Goal: Task Accomplishment & Management: Use online tool/utility

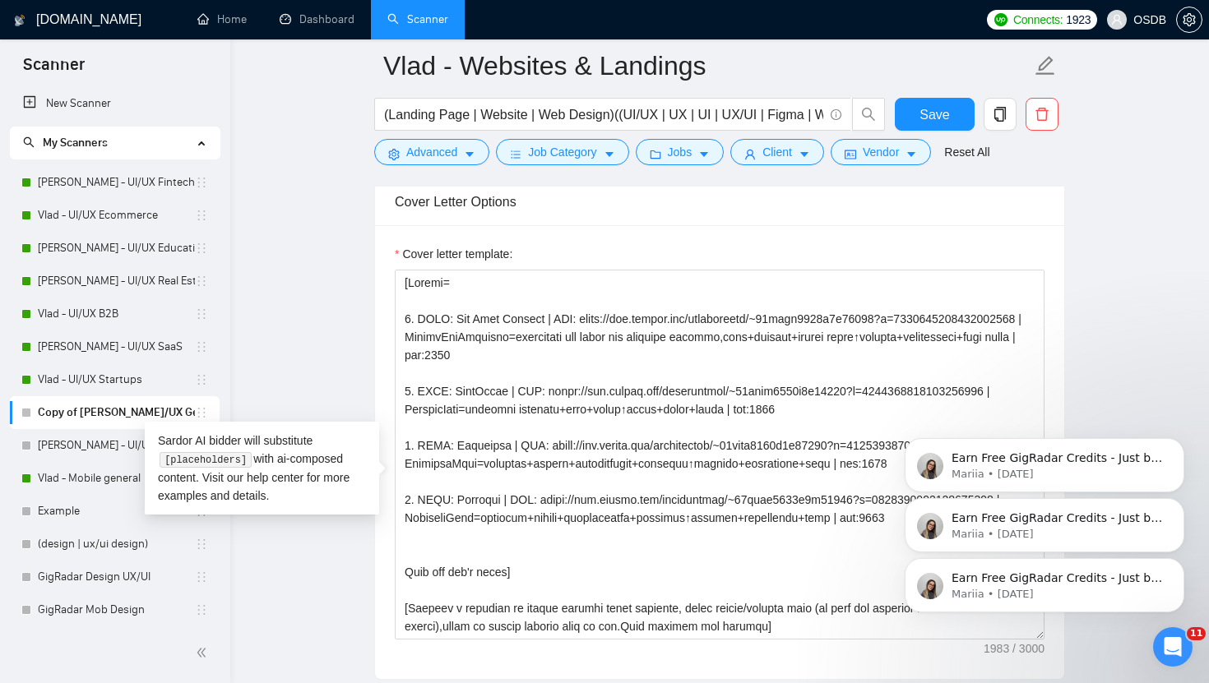
scroll to position [1, 0]
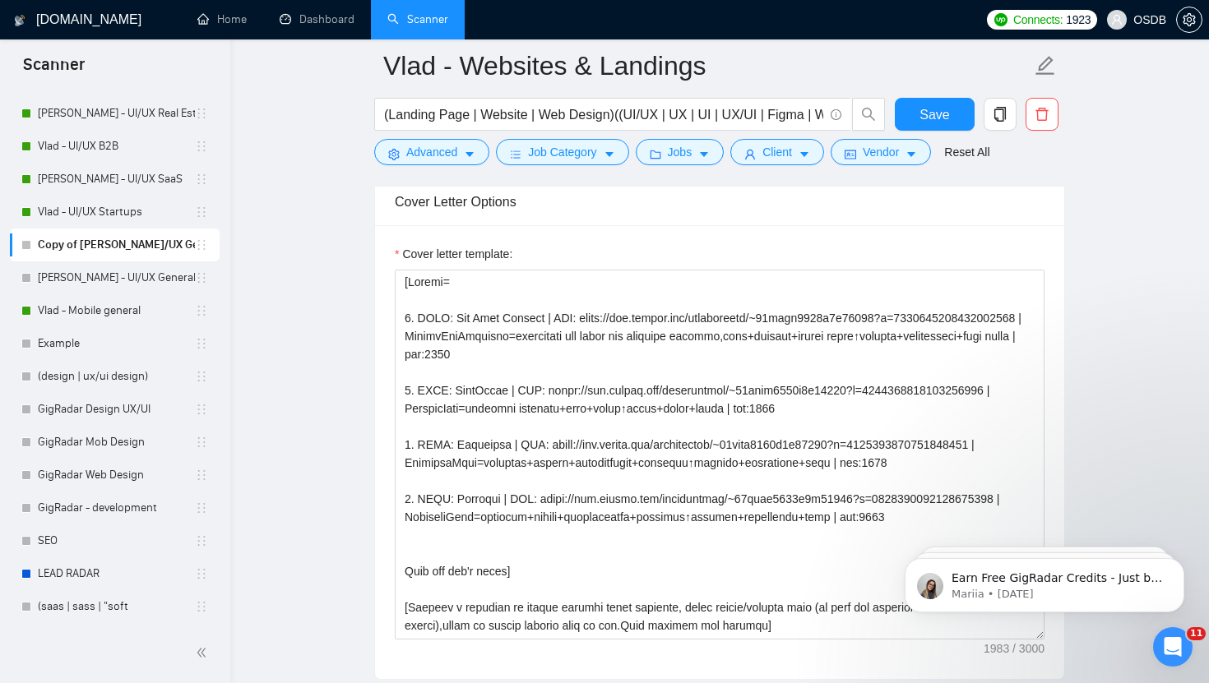
drag, startPoint x: 1010, startPoint y: 525, endPoint x: 770, endPoint y: 516, distance: 239.5
click html "Earn Free GigRadar Credits - Just by Sharing Your Story! 💬 Want more credits fo…"
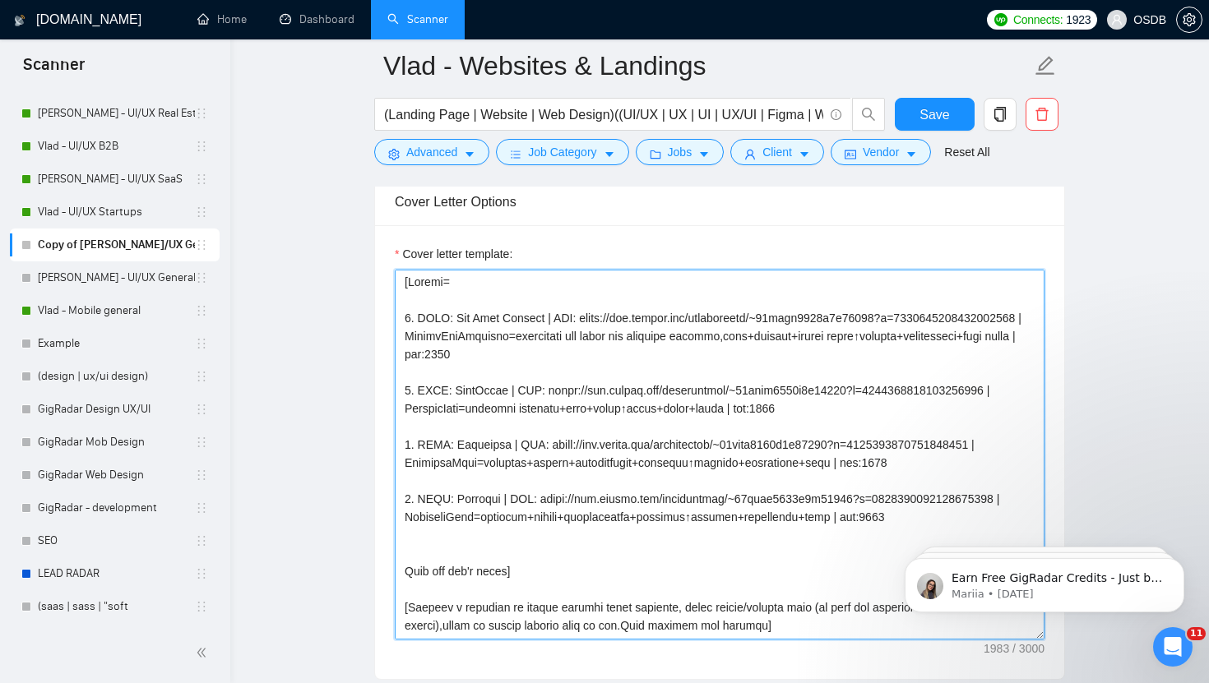
click at [789, 523] on textarea "Cover letter template:" at bounding box center [720, 455] width 650 height 370
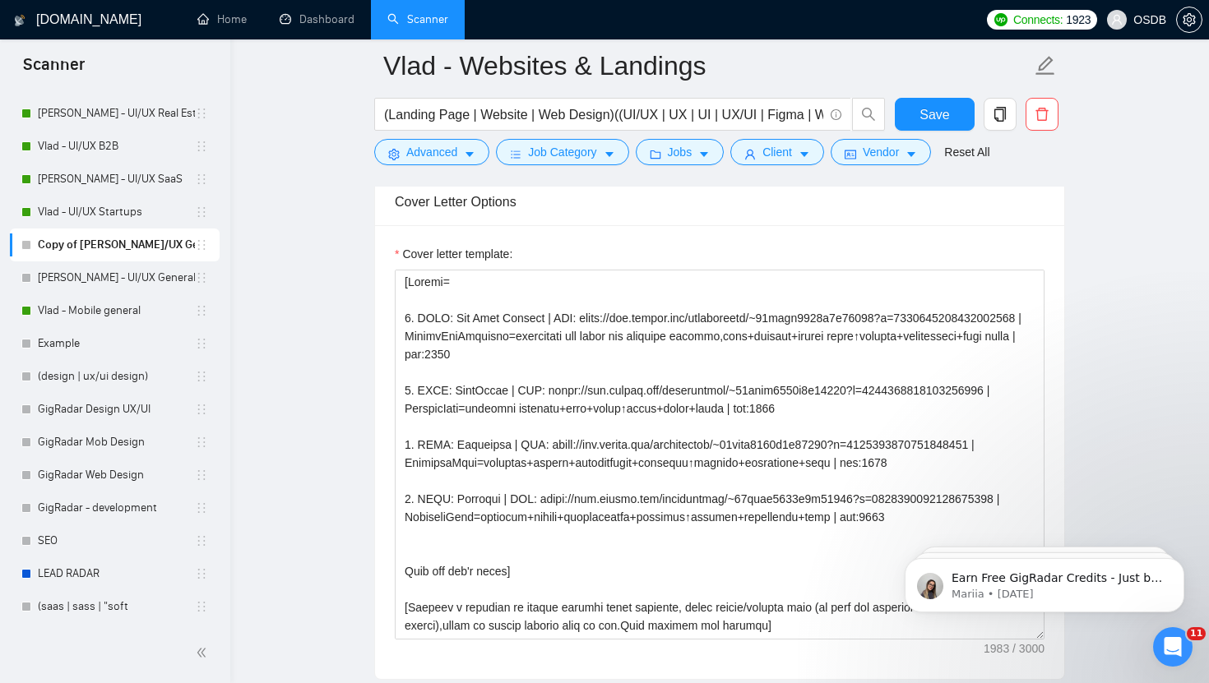
drag, startPoint x: 1008, startPoint y: 525, endPoint x: 907, endPoint y: 521, distance: 101.2
click html "Earn Free GigRadar Credits - Just by Sharing Your Story! 💬 Want more credits fo…"
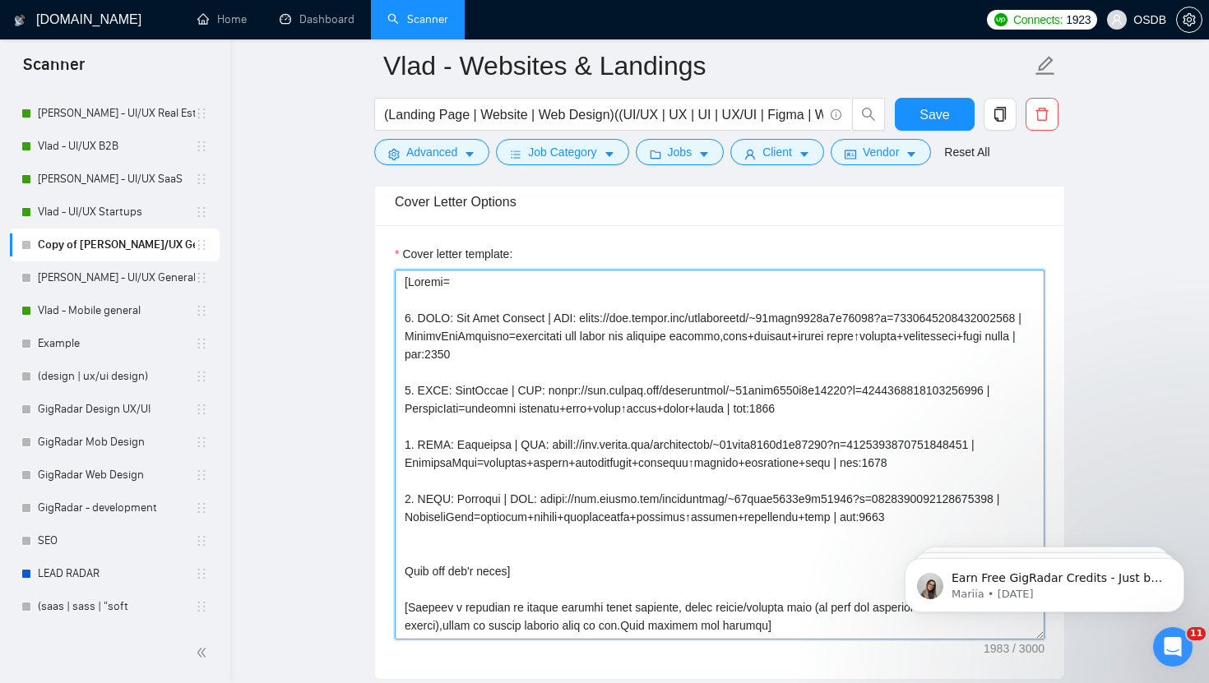
click at [916, 521] on textarea "Cover letter template:" at bounding box center [720, 455] width 650 height 370
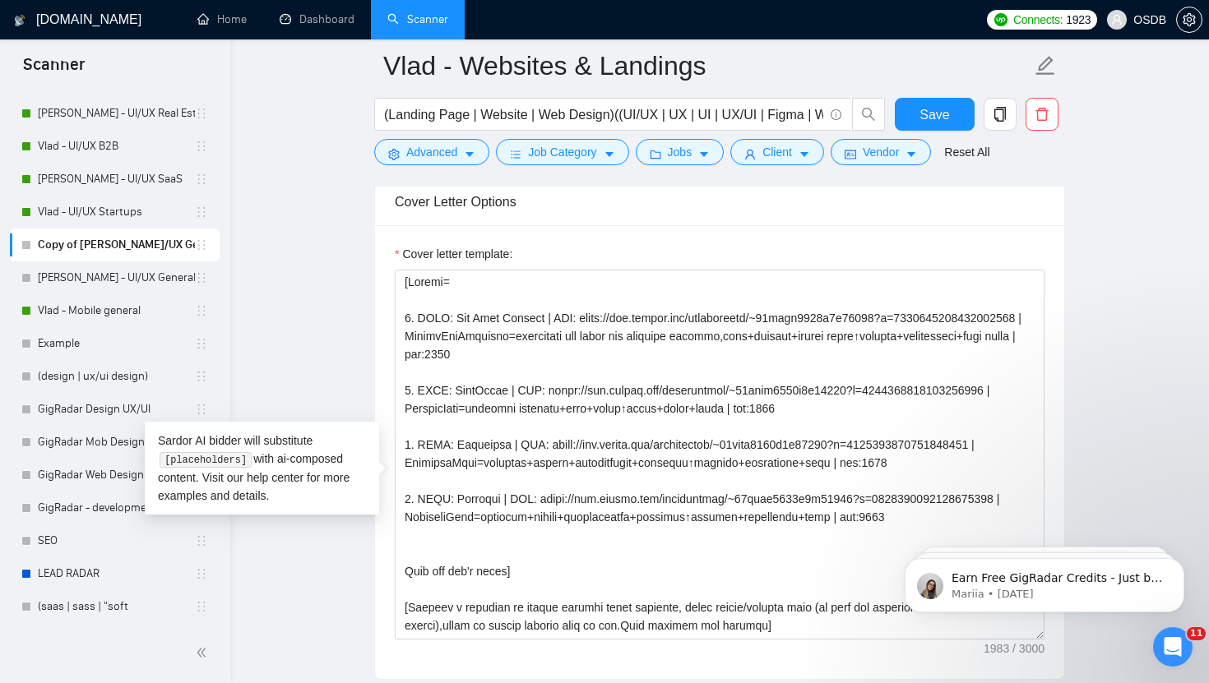
click html "Earn Free GigRadar Credits - Just by Sharing Your Story! 💬 Want more credits fo…"
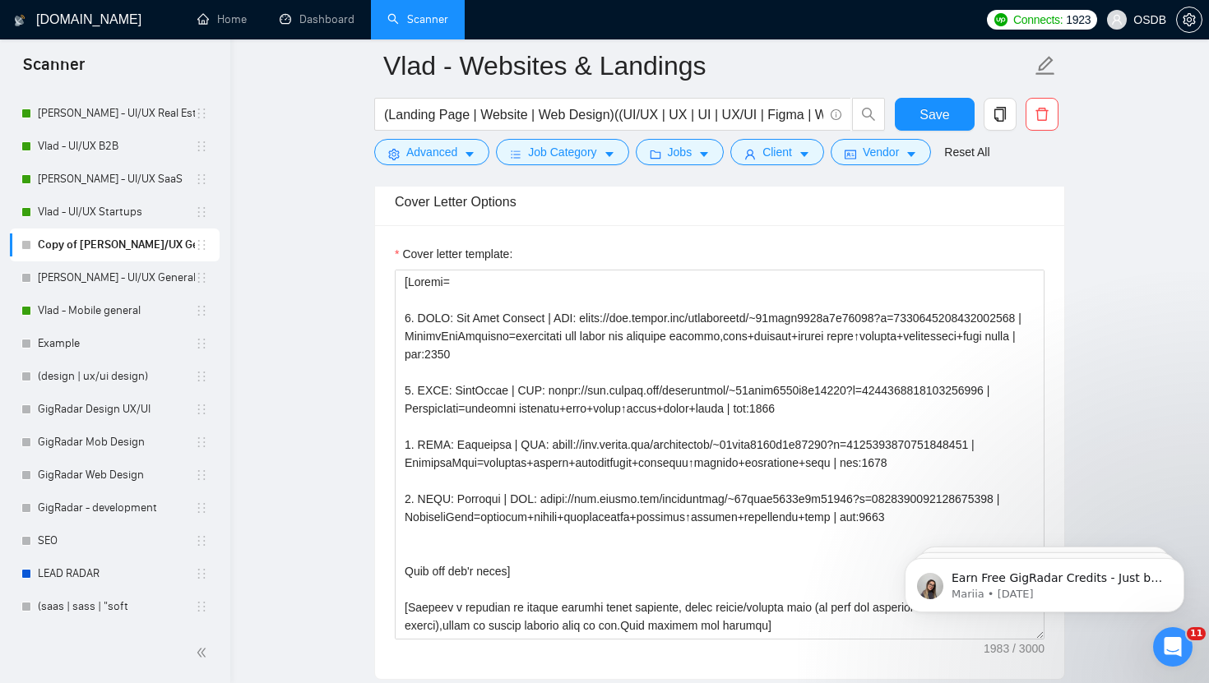
click html "Earn Free GigRadar Credits - Just by Sharing Your Story! 💬 Want more credits fo…"
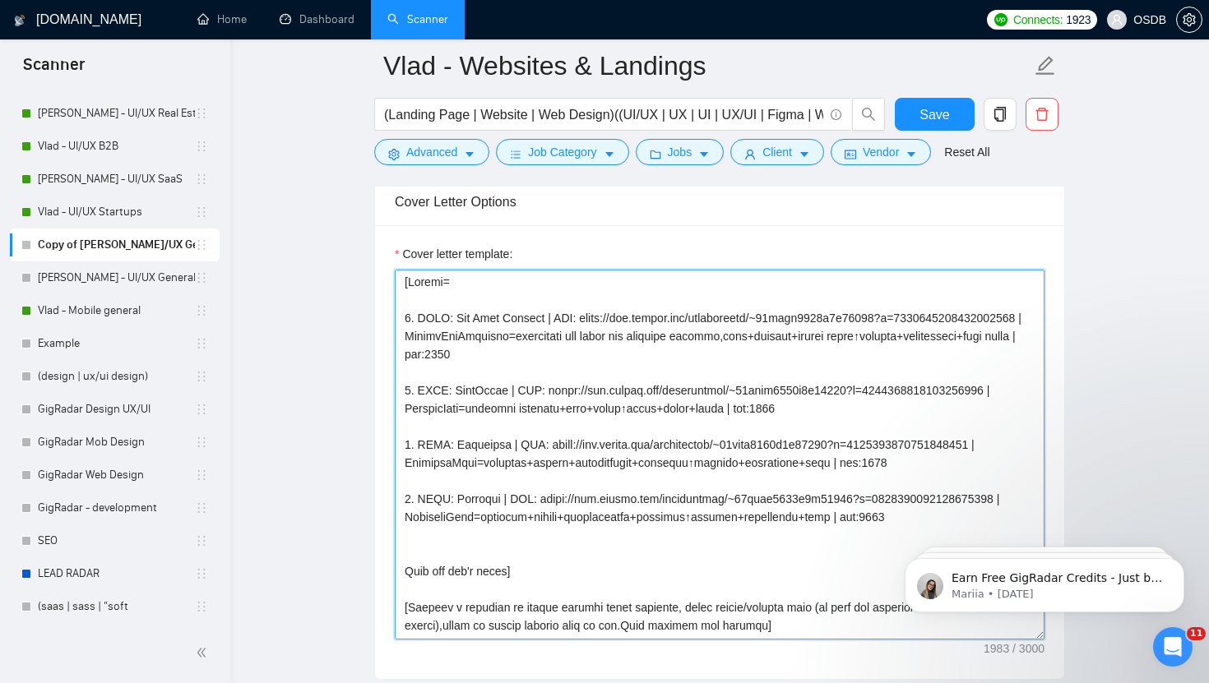
click at [1002, 522] on textarea "Cover letter template:" at bounding box center [720, 455] width 650 height 370
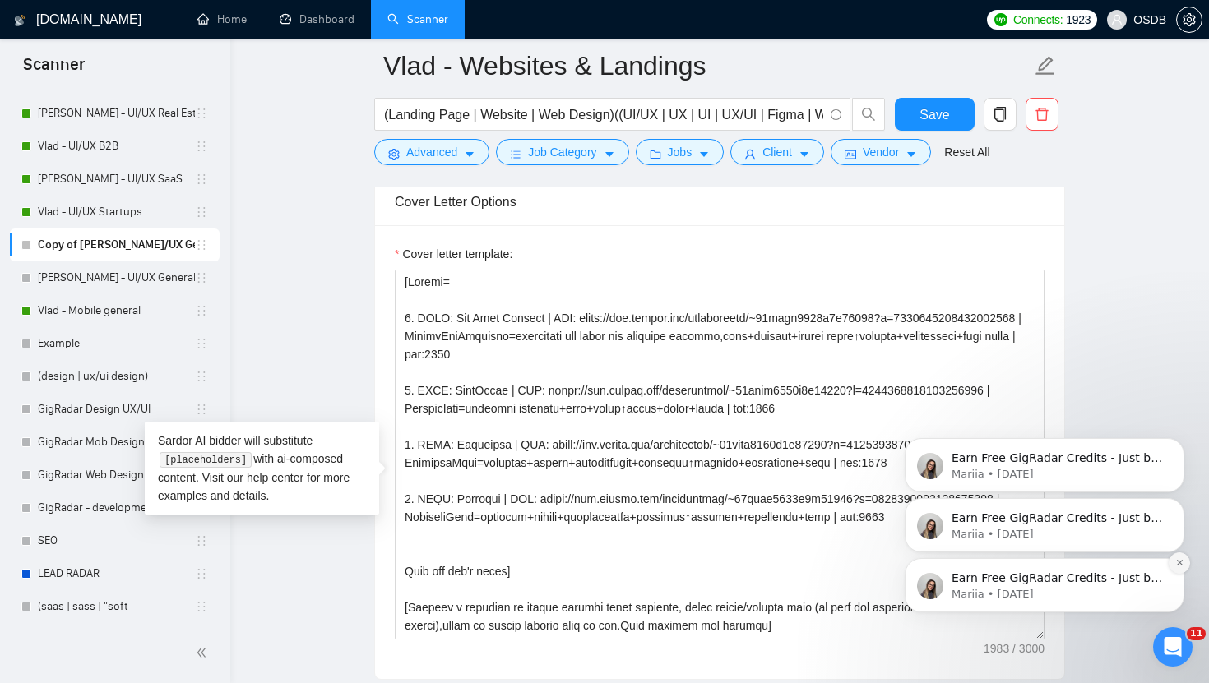
click at [1178, 567] on icon "Dismiss notification" at bounding box center [1179, 562] width 9 height 9
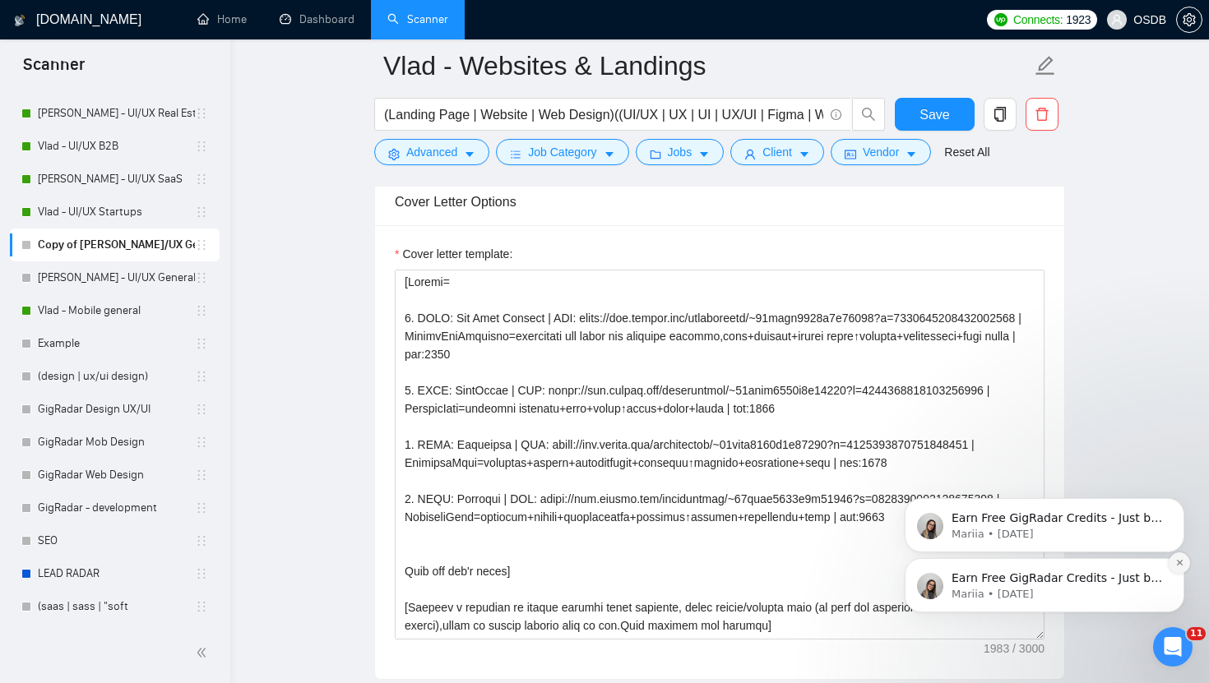
click at [1177, 558] on icon "Dismiss notification" at bounding box center [1179, 562] width 9 height 9
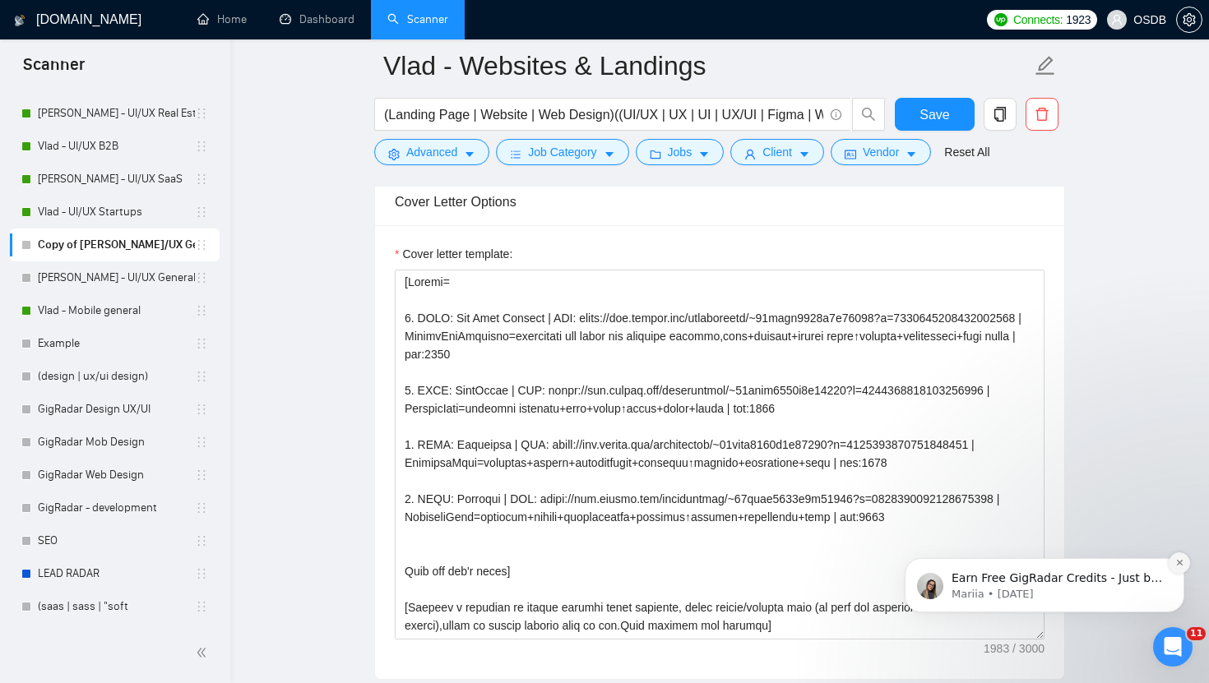
click at [1176, 564] on icon "Dismiss notification" at bounding box center [1179, 562] width 9 height 9
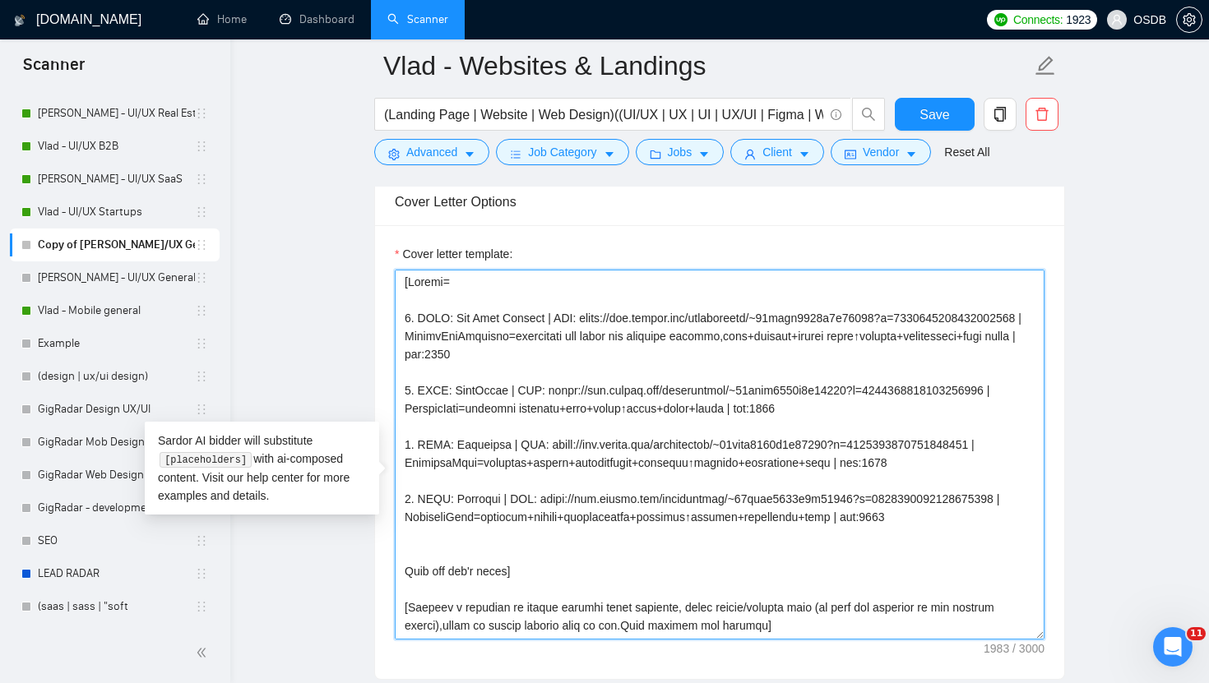
drag, startPoint x: 985, startPoint y: 525, endPoint x: 544, endPoint y: 524, distance: 440.8
click at [544, 524] on textarea "Cover letter template:" at bounding box center [720, 455] width 650 height 370
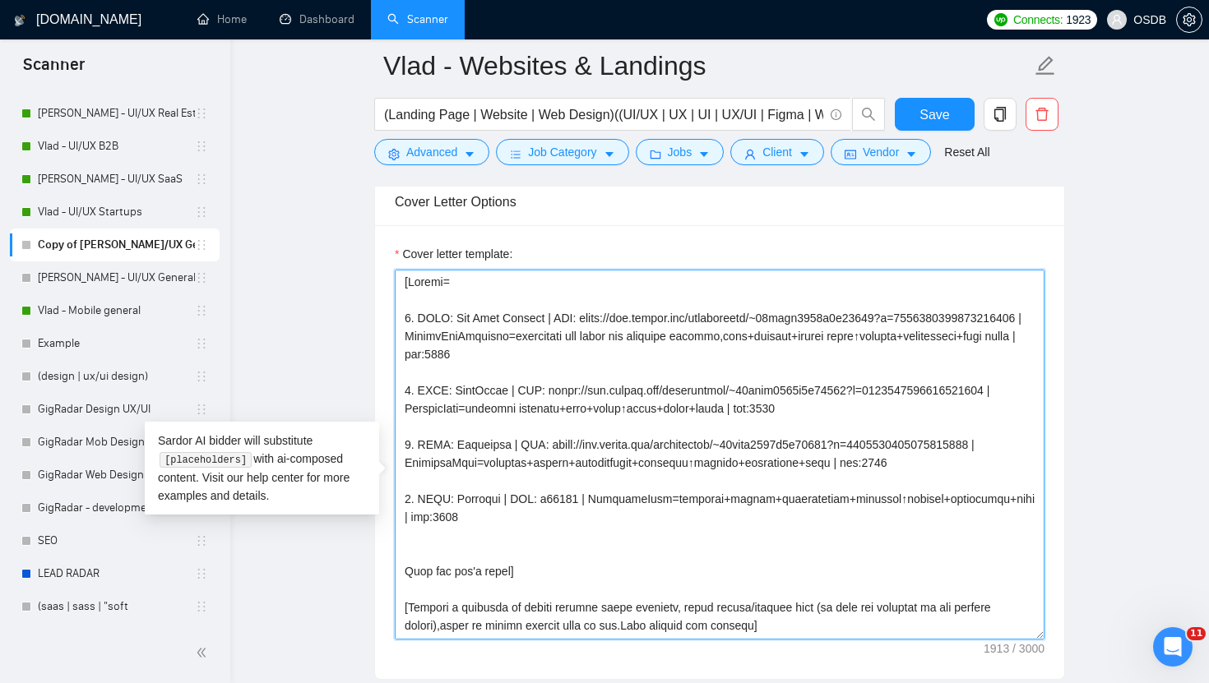
drag, startPoint x: 580, startPoint y: 527, endPoint x: 541, endPoint y: 529, distance: 38.7
click at [539, 529] on textarea "Cover letter template:" at bounding box center [720, 455] width 650 height 370
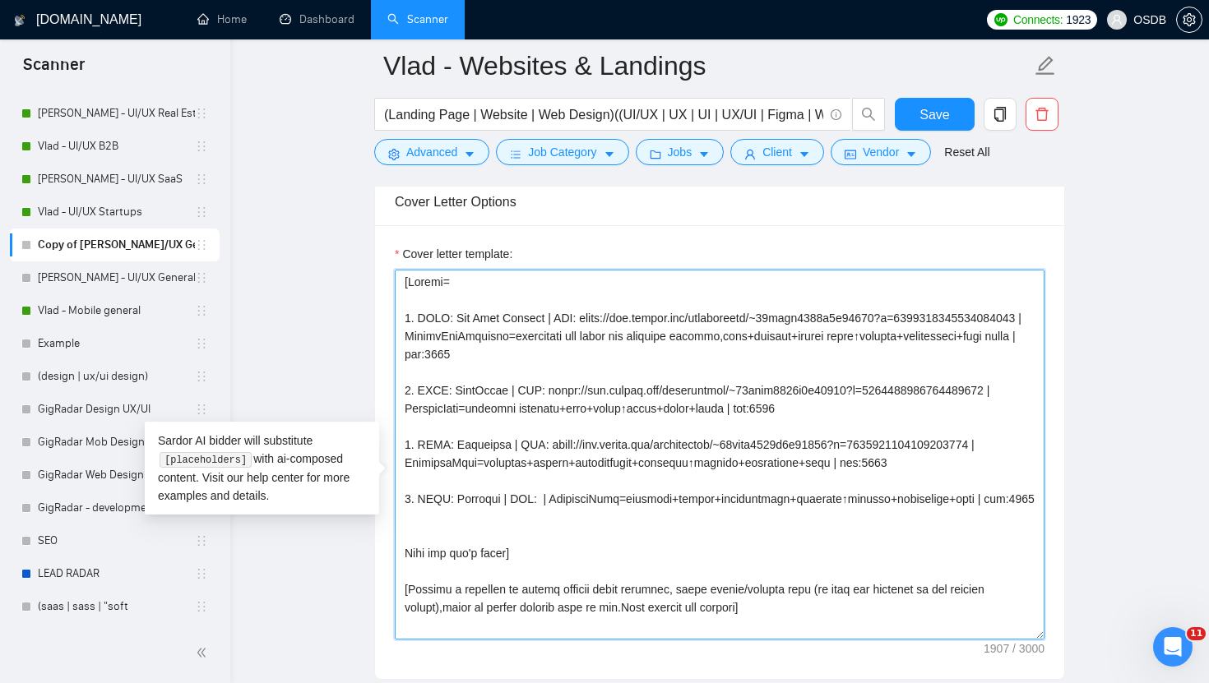
paste textarea "[URL][DOMAIN_NAME]"
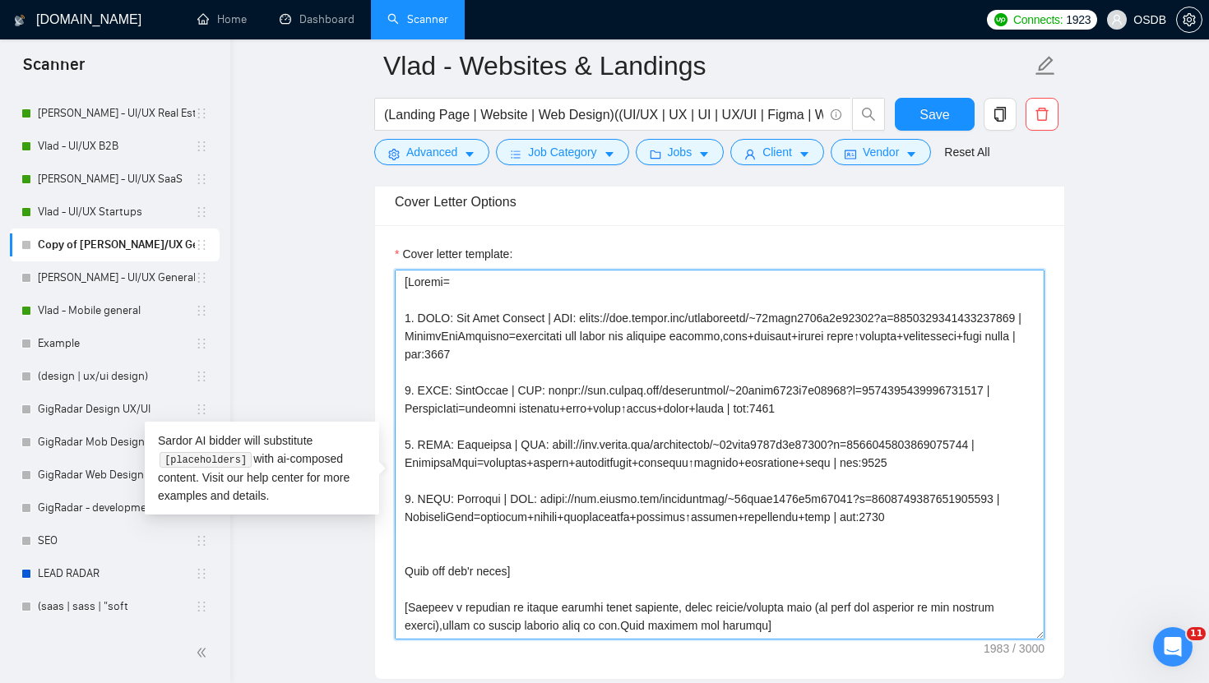
drag, startPoint x: 808, startPoint y: 542, endPoint x: 410, endPoint y: 551, distance: 398.1
click at [410, 551] on textarea "Cover letter template:" at bounding box center [720, 455] width 650 height 370
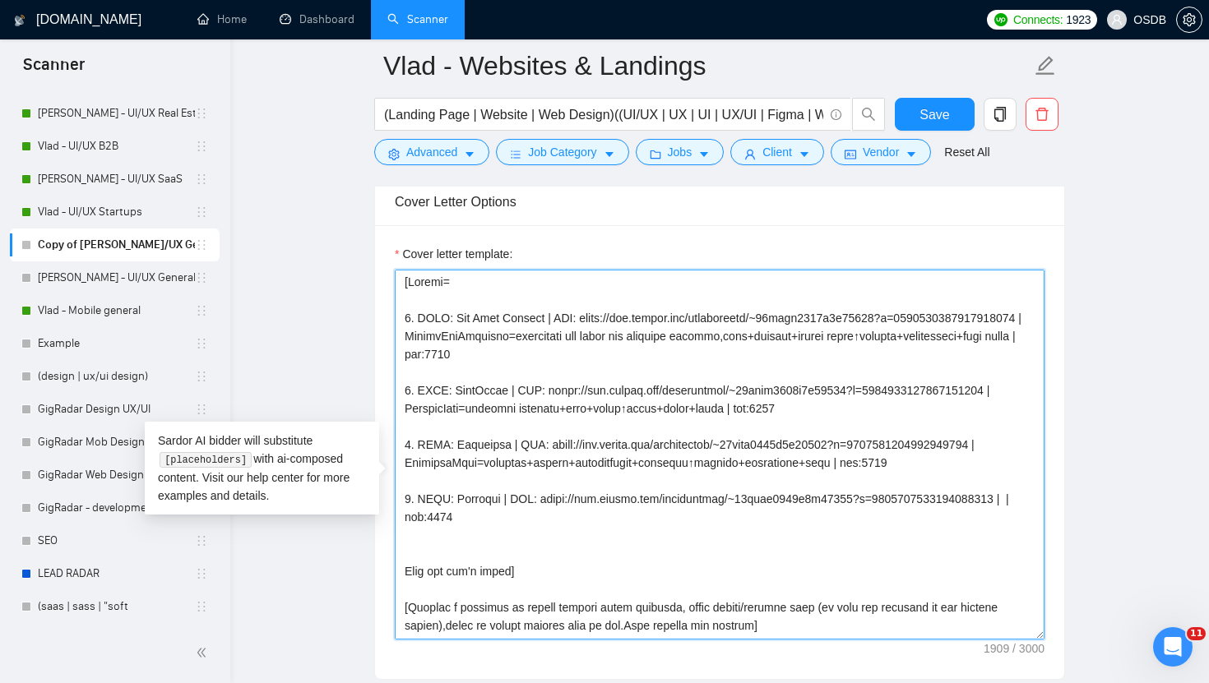
paste textarea "Fintech app landing UI/UX=boost acquisition+downloads trust visuals+clear value…"
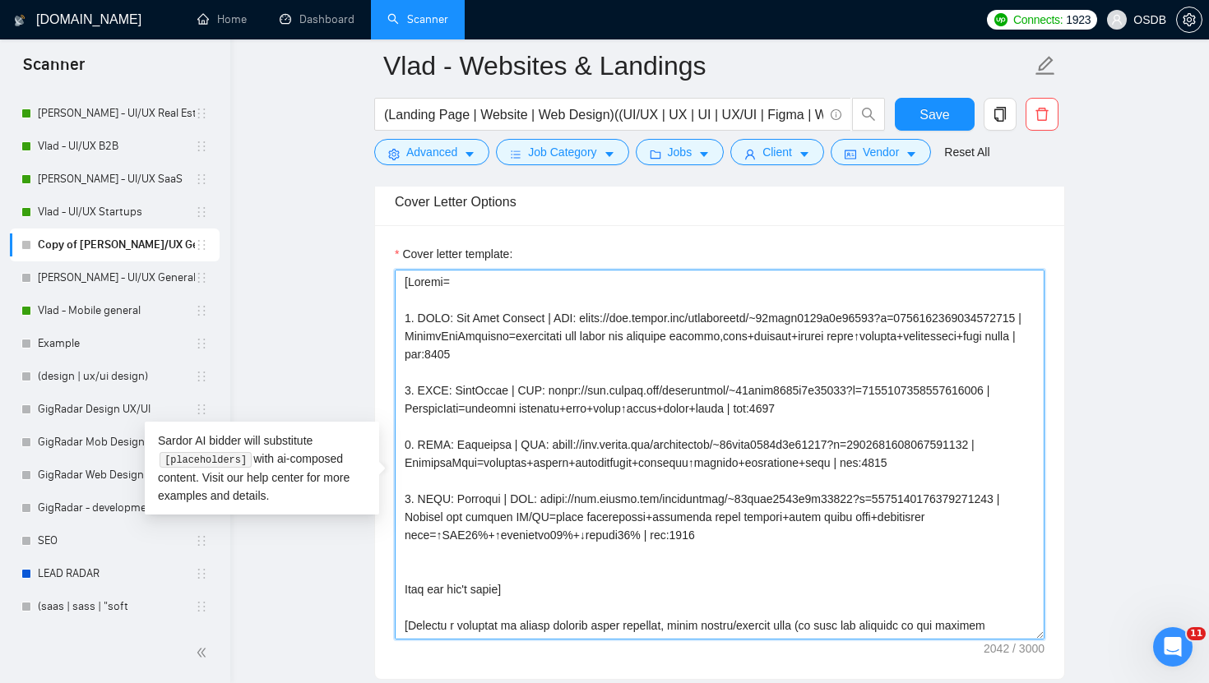
click at [406, 563] on textarea "Cover letter template:" at bounding box center [720, 455] width 650 height 370
click at [548, 596] on textarea "Cover letter template:" at bounding box center [720, 455] width 650 height 370
paste textarea "Denkmann"
drag, startPoint x: 503, startPoint y: 524, endPoint x: 759, endPoint y: 564, distance: 258.9
click at [760, 564] on textarea "Cover letter template:" at bounding box center [720, 455] width 650 height 370
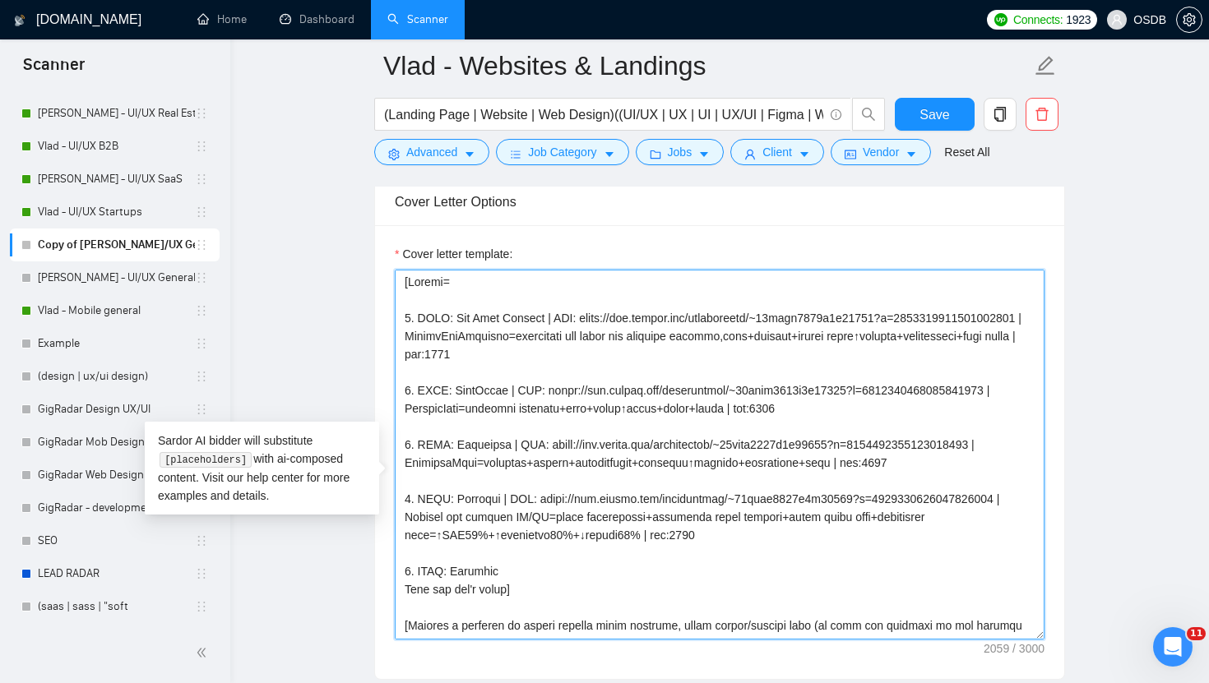
click at [613, 596] on textarea "Cover letter template:" at bounding box center [720, 455] width 650 height 370
paste textarea "| URL: [URL][DOMAIN_NAME] | Fintech app landing UI/UX=boost acquisition+downloa…"
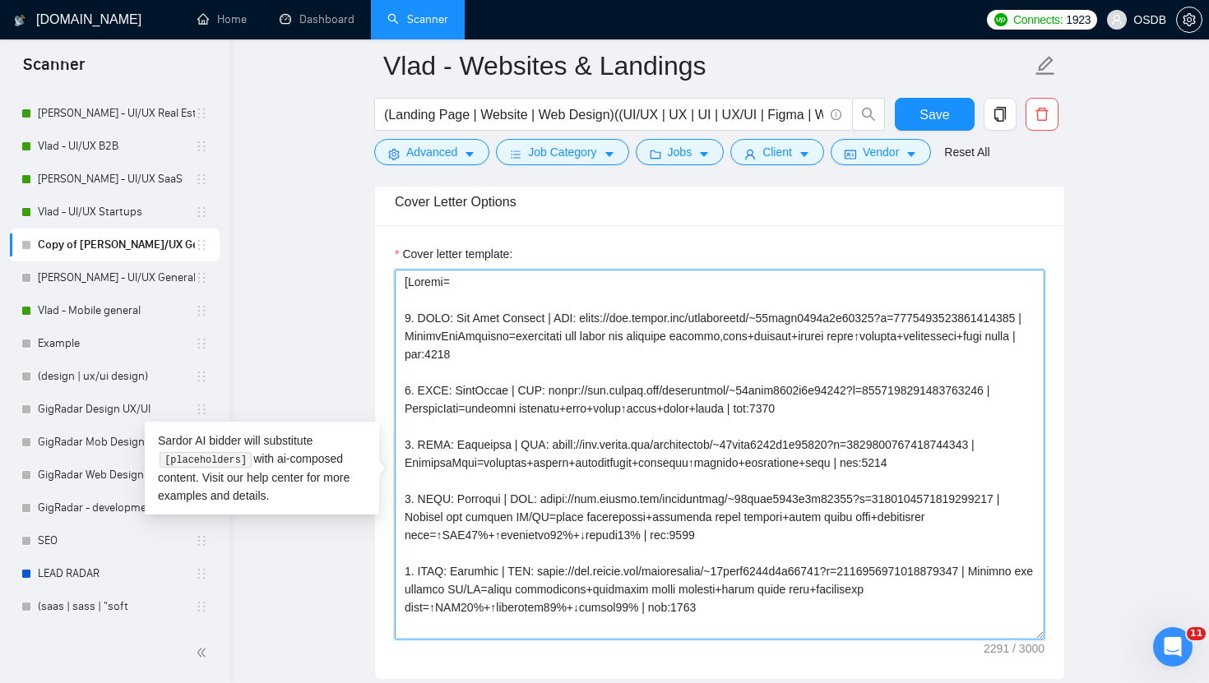
drag, startPoint x: 551, startPoint y: 599, endPoint x: 897, endPoint y: 593, distance: 346.3
click at [897, 593] on textarea "Cover letter template:" at bounding box center [720, 455] width 650 height 370
drag, startPoint x: 683, startPoint y: 601, endPoint x: 551, endPoint y: 598, distance: 131.6
click at [551, 598] on textarea "Cover letter template:" at bounding box center [720, 455] width 650 height 370
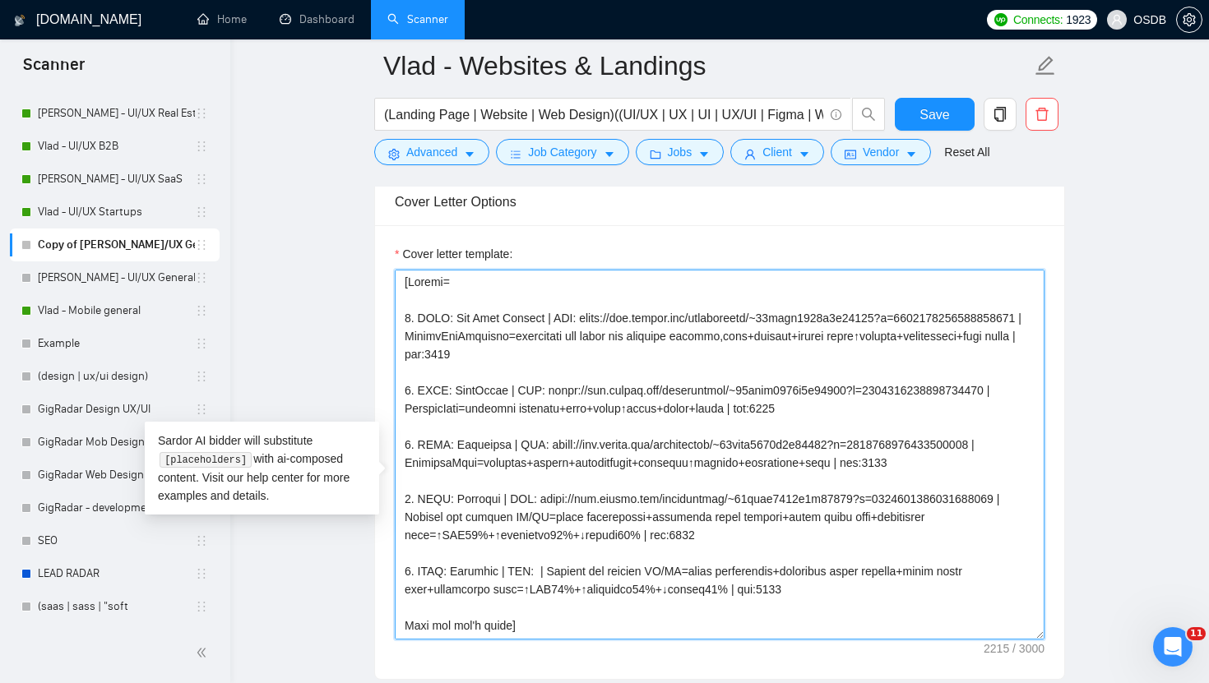
paste textarea "[URL][DOMAIN_NAME]"
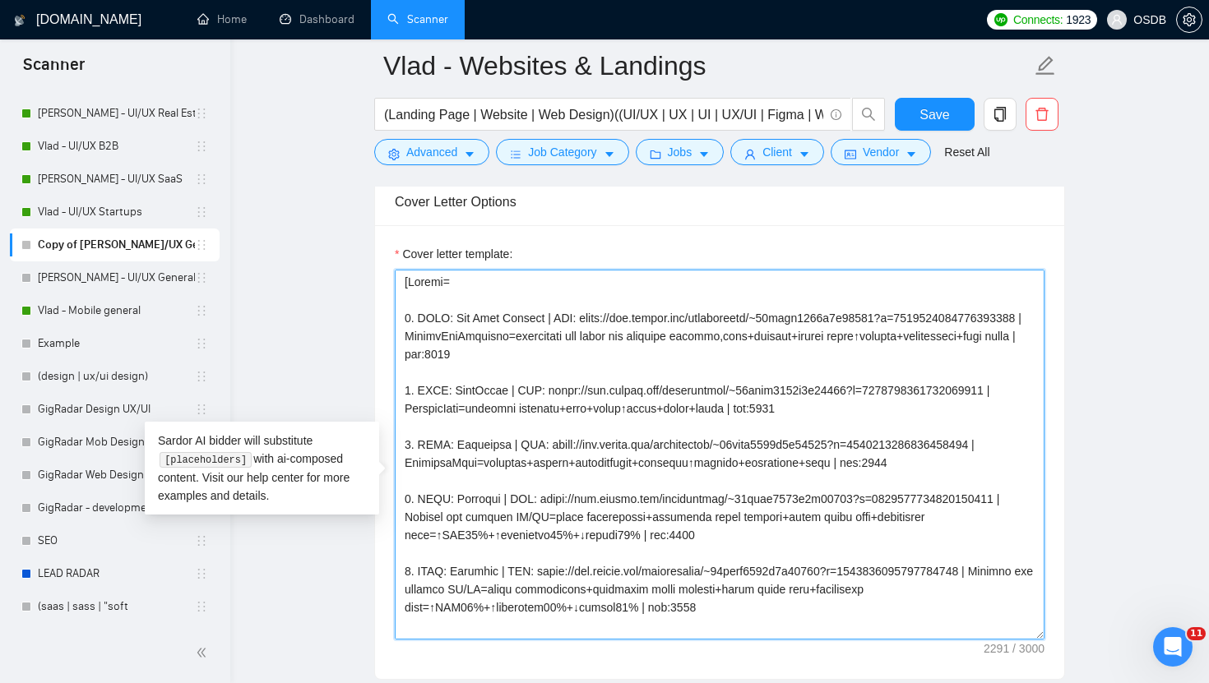
scroll to position [54, 0]
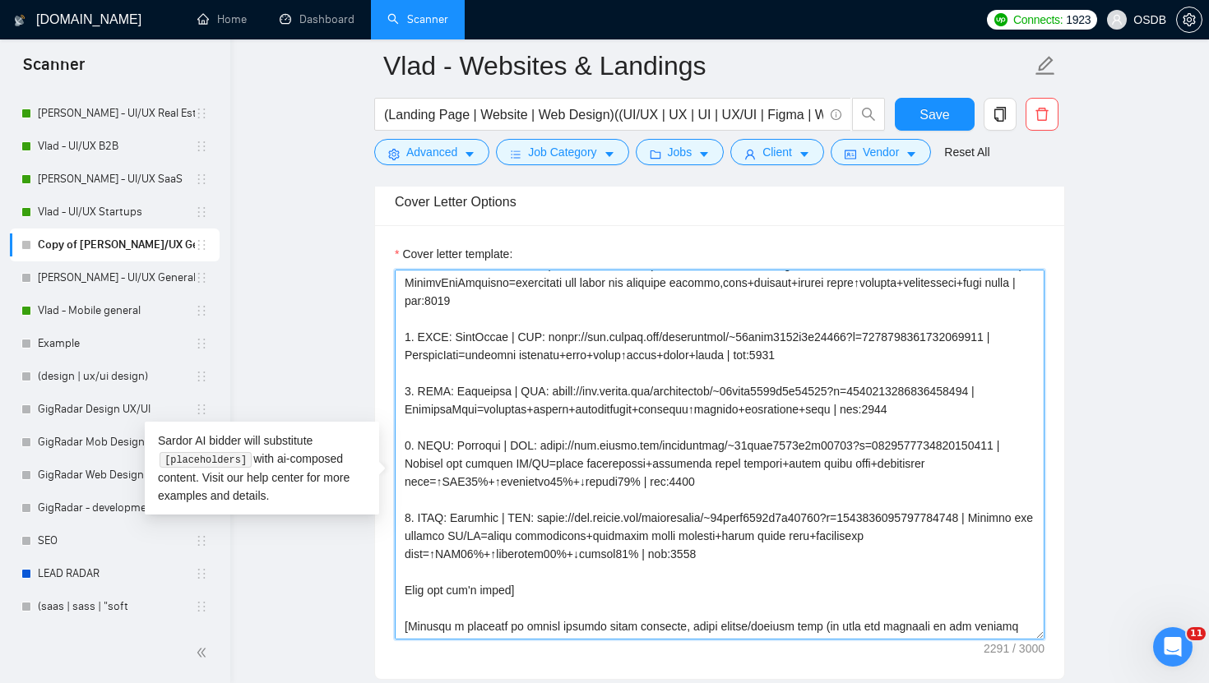
drag, startPoint x: 413, startPoint y: 560, endPoint x: 665, endPoint y: 582, distance: 253.4
click at [665, 582] on textarea "Cover letter template:" at bounding box center [720, 455] width 650 height 370
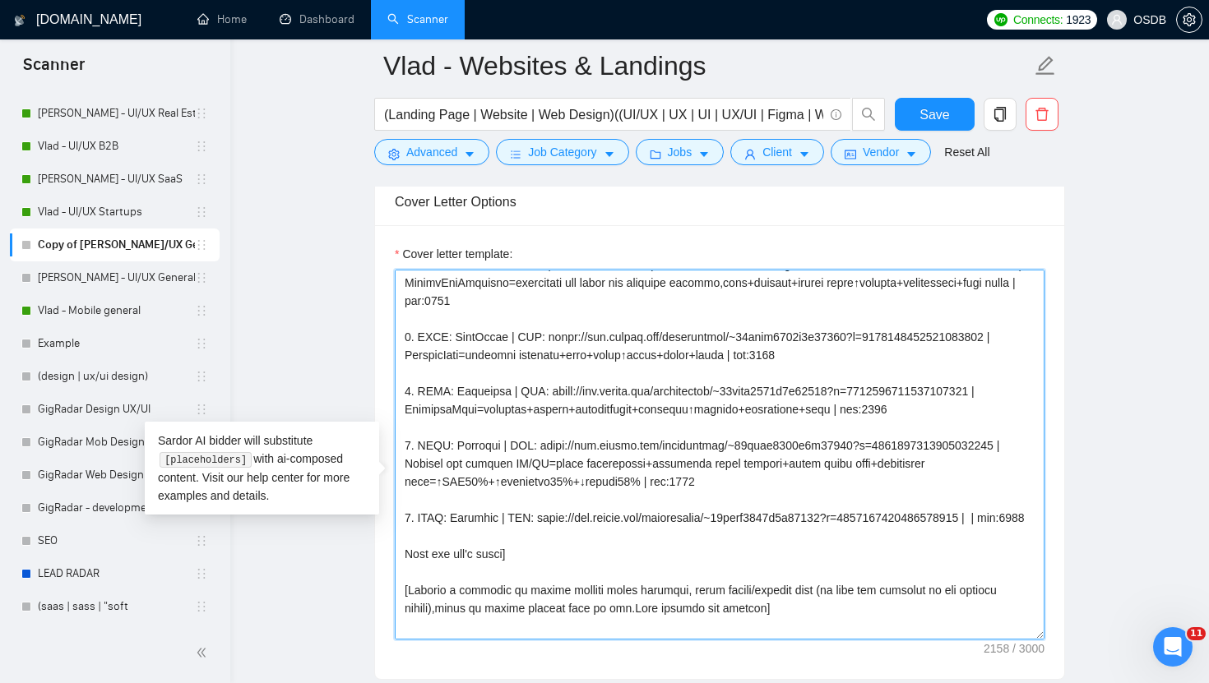
paste textarea "Thermal logistics ecom site=buy/manage temp-controlled shipping+services catalo…"
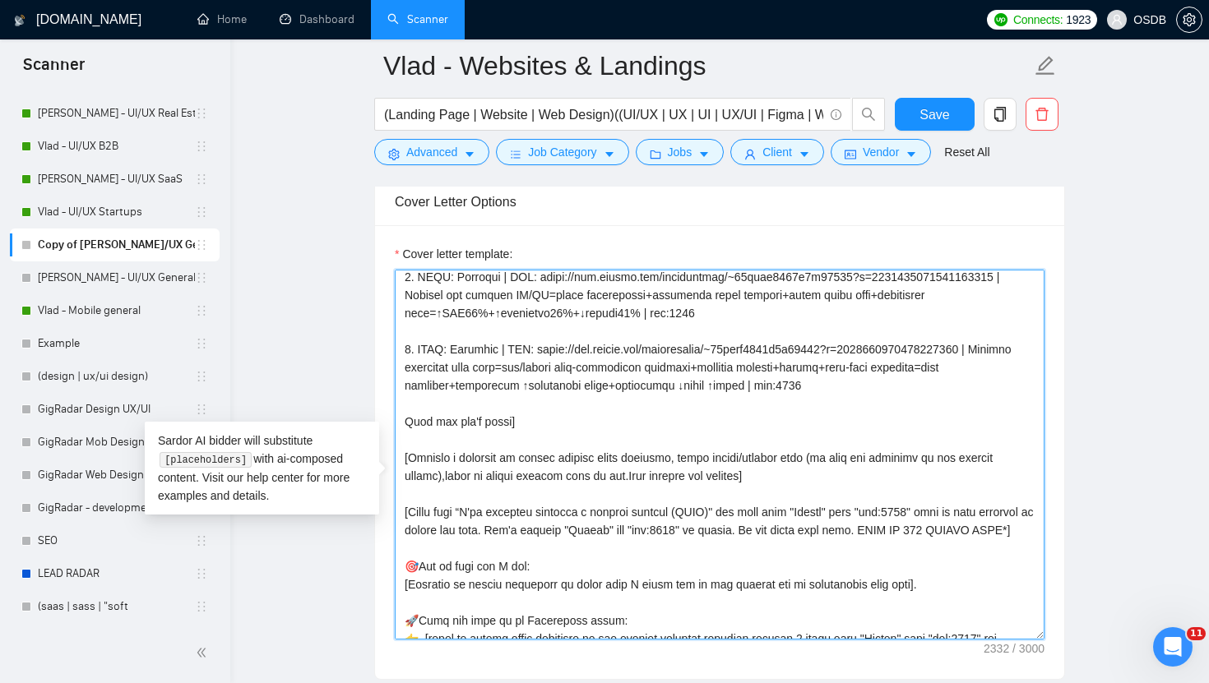
scroll to position [218, 0]
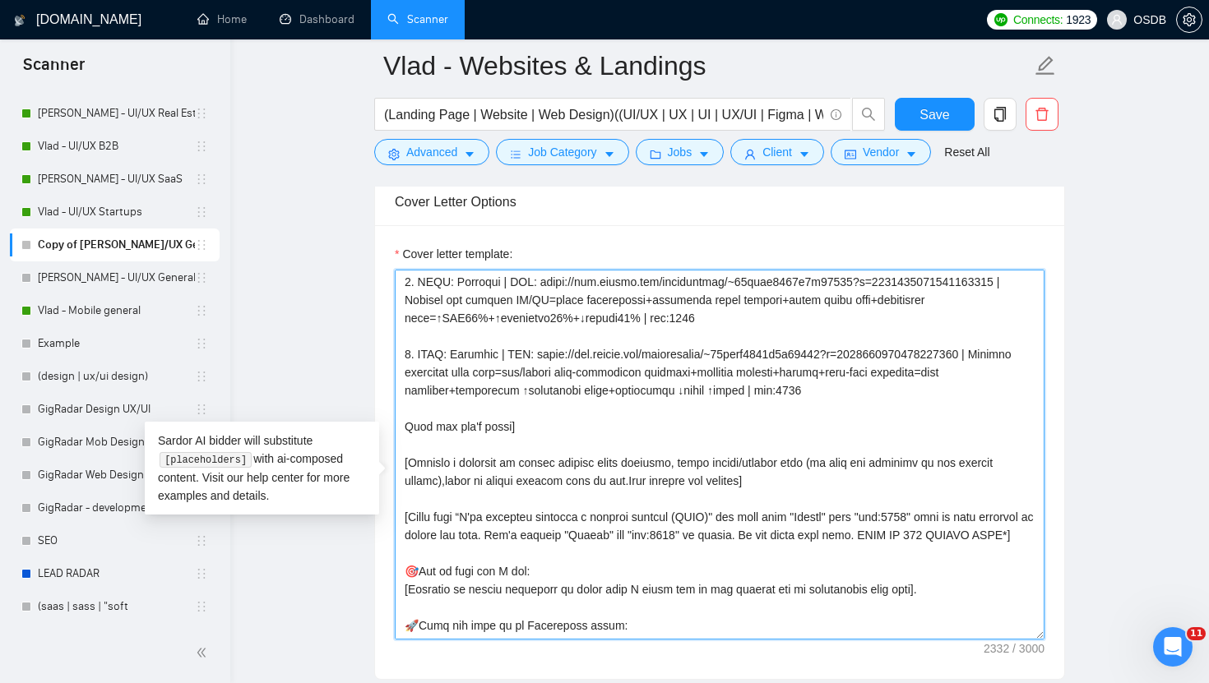
drag, startPoint x: 671, startPoint y: 544, endPoint x: 635, endPoint y: 545, distance: 36.2
click at [635, 545] on textarea "Cover letter template:" at bounding box center [720, 455] width 650 height 370
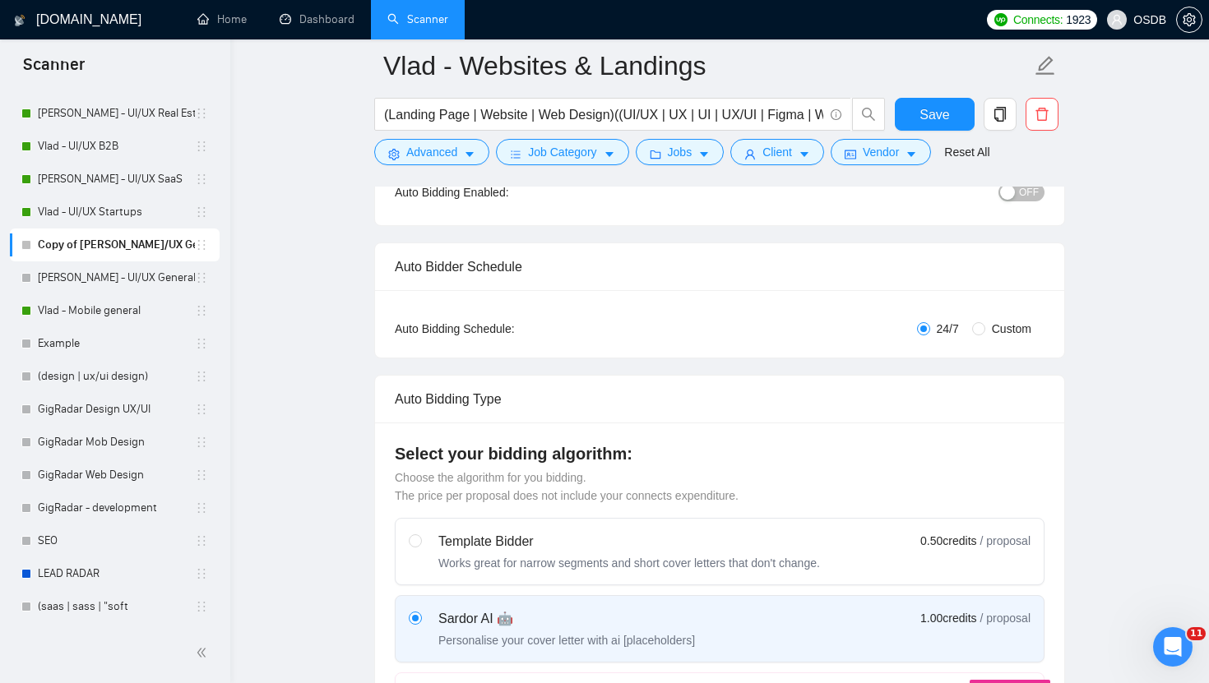
scroll to position [0, 0]
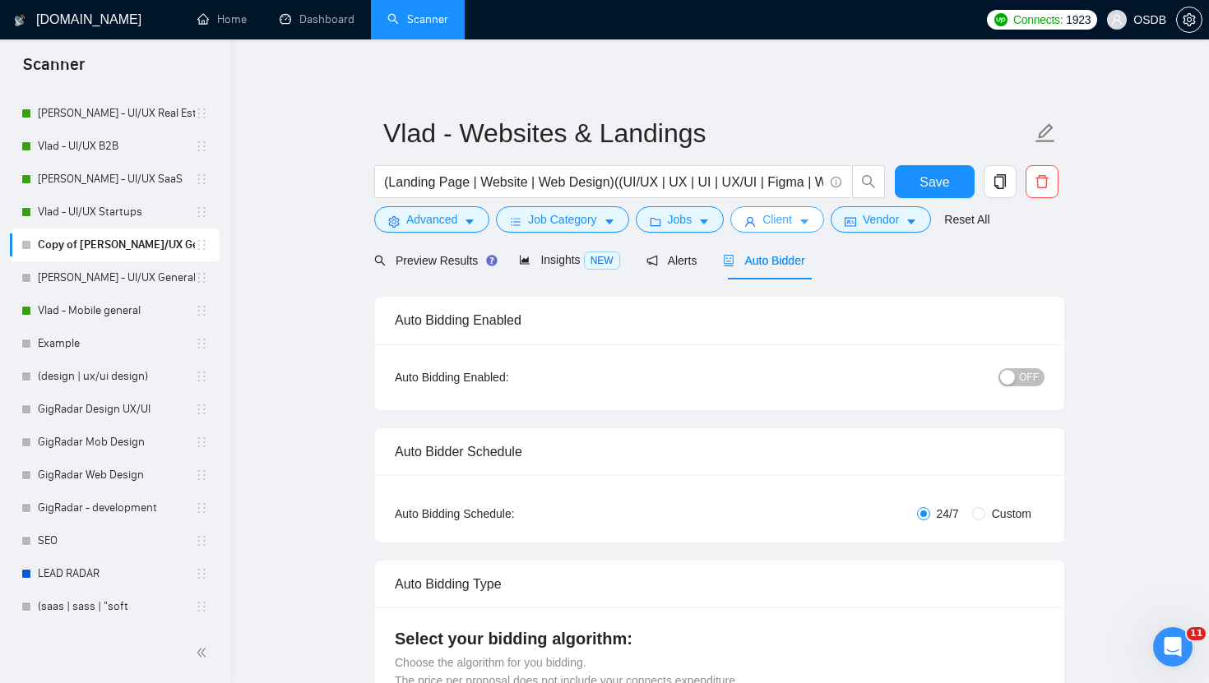
type textarea "[Loremi= 3. DOLO: Sit Amet Consect | ADI: elits://doe.tempor.inc/utlaboreetd/~5…"
click at [756, 223] on icon "user" at bounding box center [750, 222] width 12 height 12
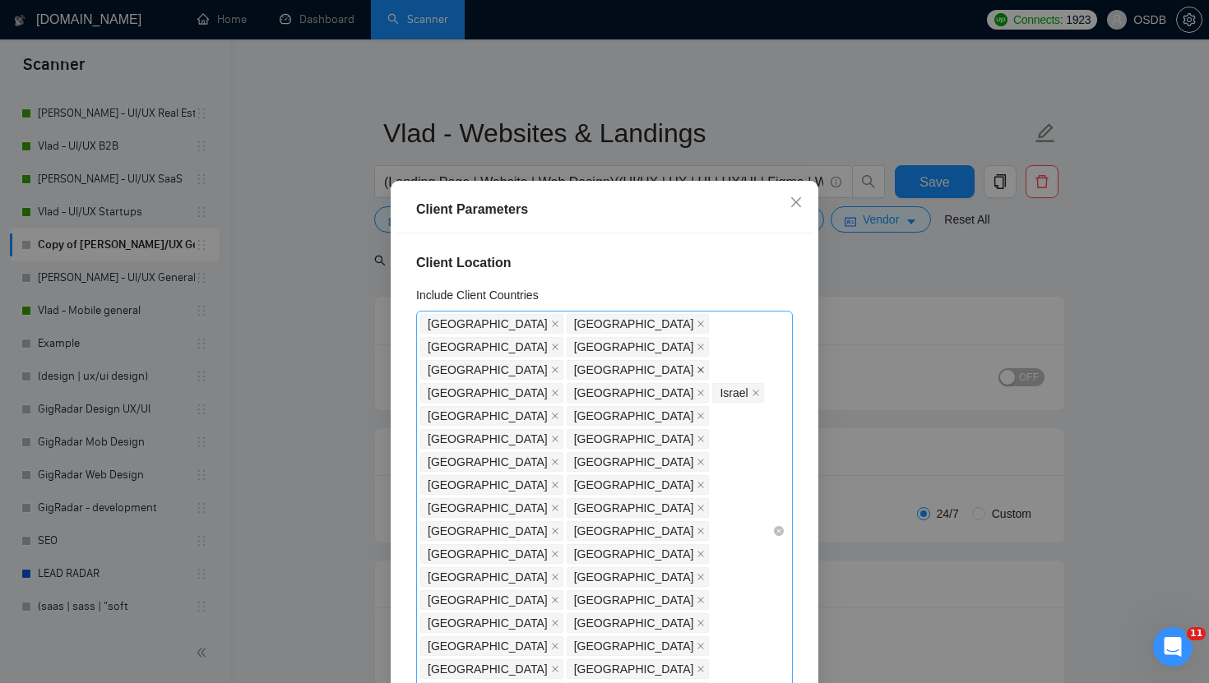
click at [696, 366] on icon "close" at bounding box center [700, 370] width 8 height 8
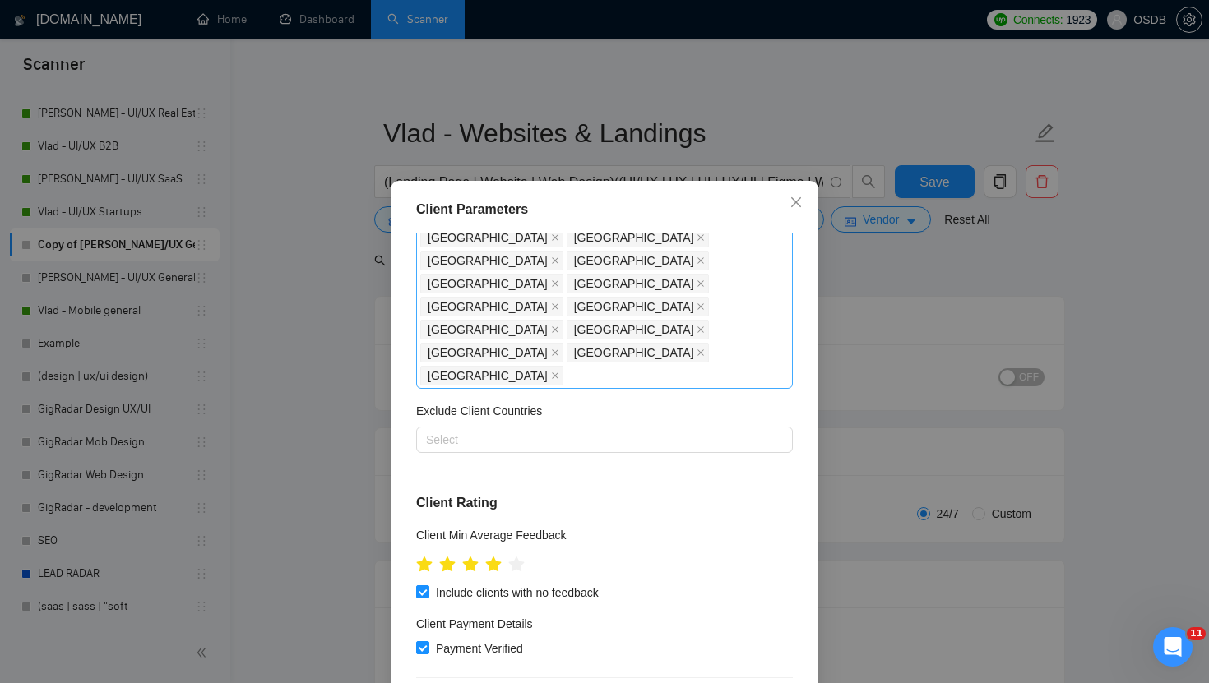
scroll to position [365, 0]
click at [516, 553] on icon "star" at bounding box center [516, 561] width 17 height 16
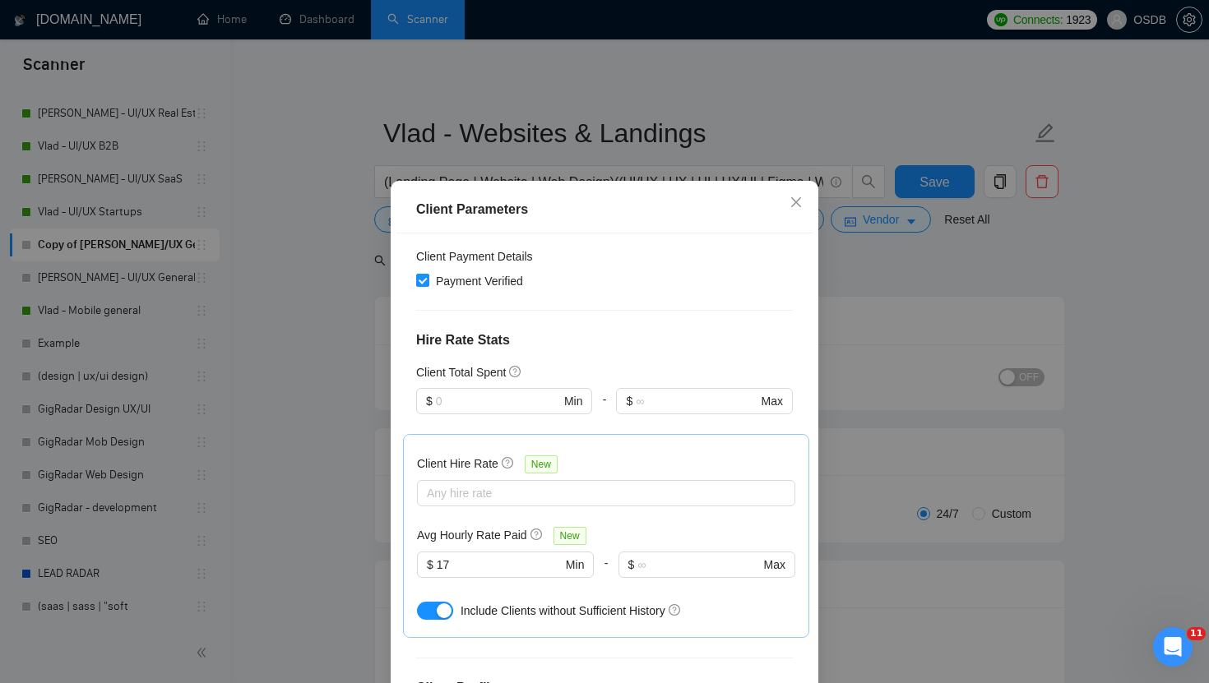
scroll to position [101, 0]
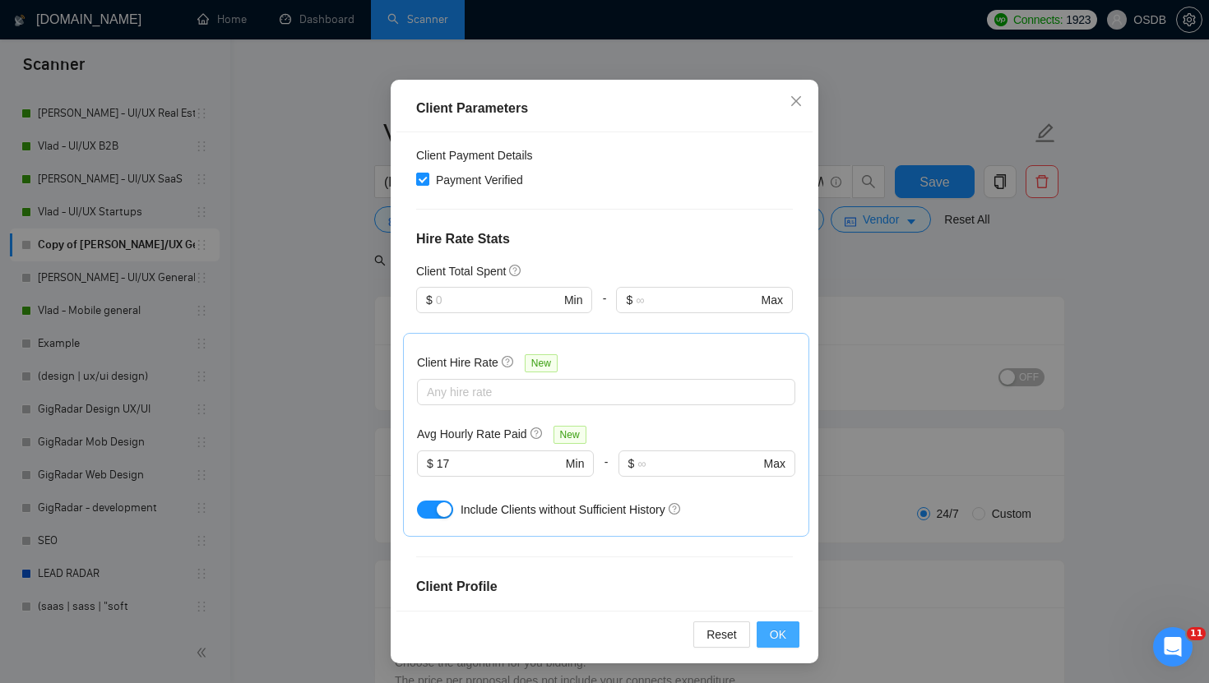
click at [766, 636] on button "OK" at bounding box center [778, 635] width 43 height 26
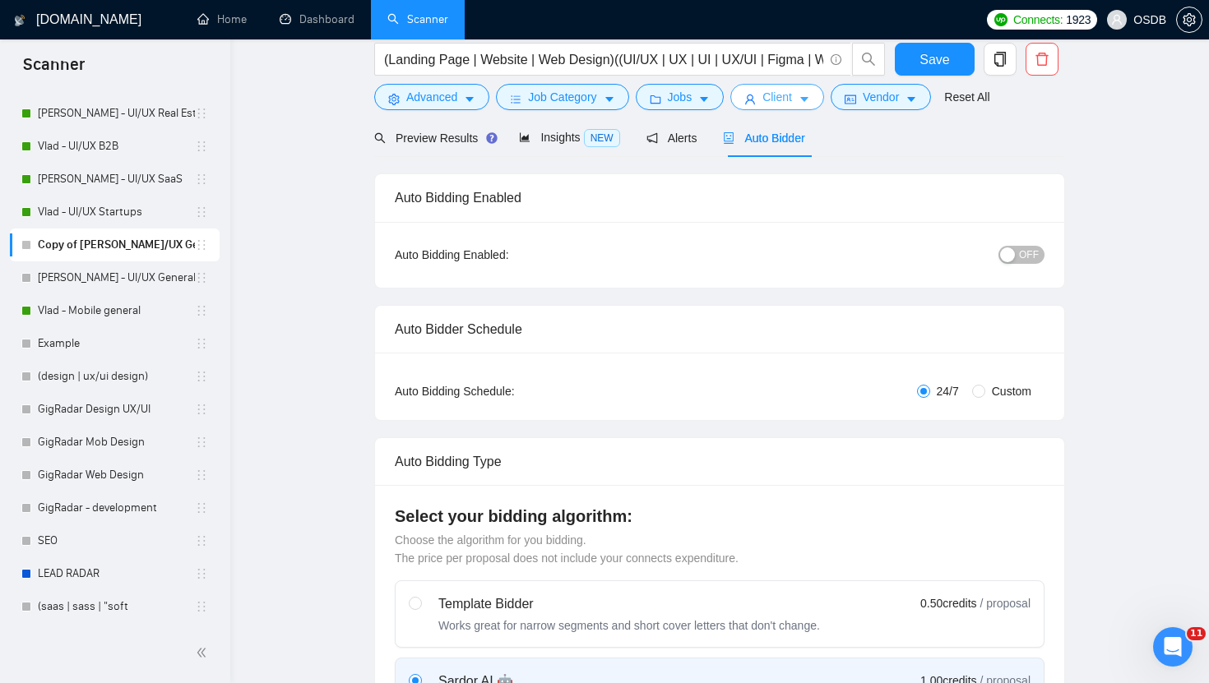
scroll to position [0, 0]
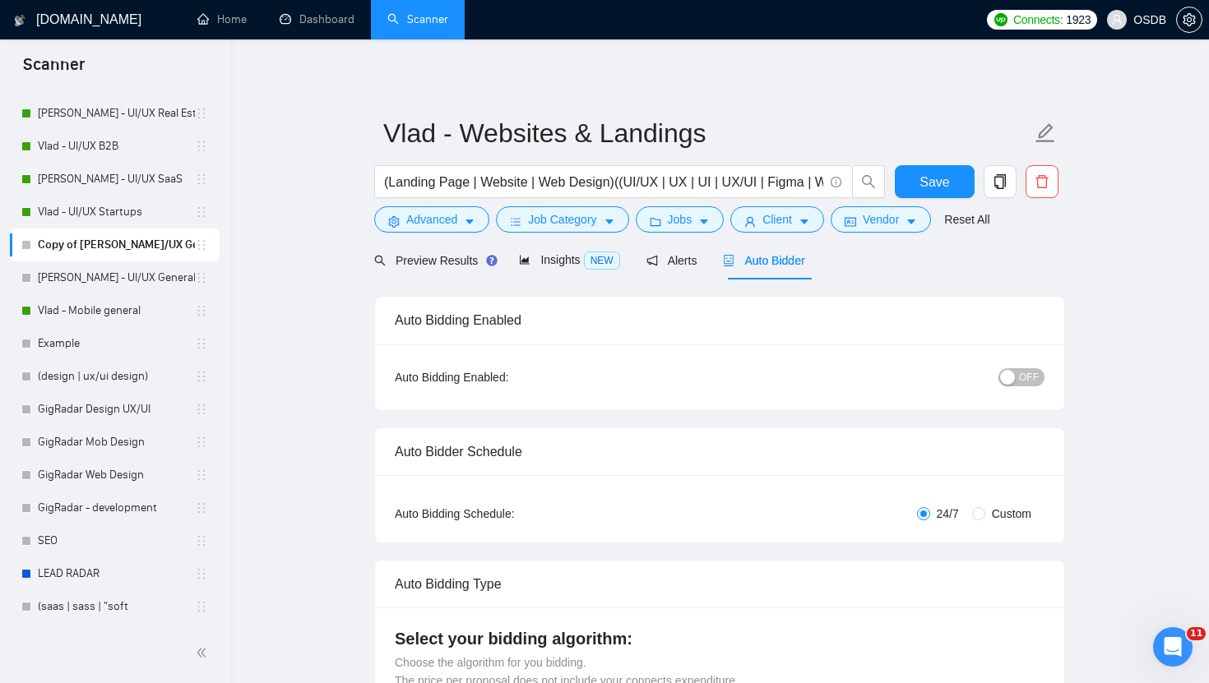
click at [1019, 377] on button "OFF" at bounding box center [1021, 377] width 46 height 18
click at [951, 191] on button "Save" at bounding box center [935, 181] width 80 height 33
click at [127, 281] on link "[PERSON_NAME] - UI/UX General" at bounding box center [116, 277] width 157 height 33
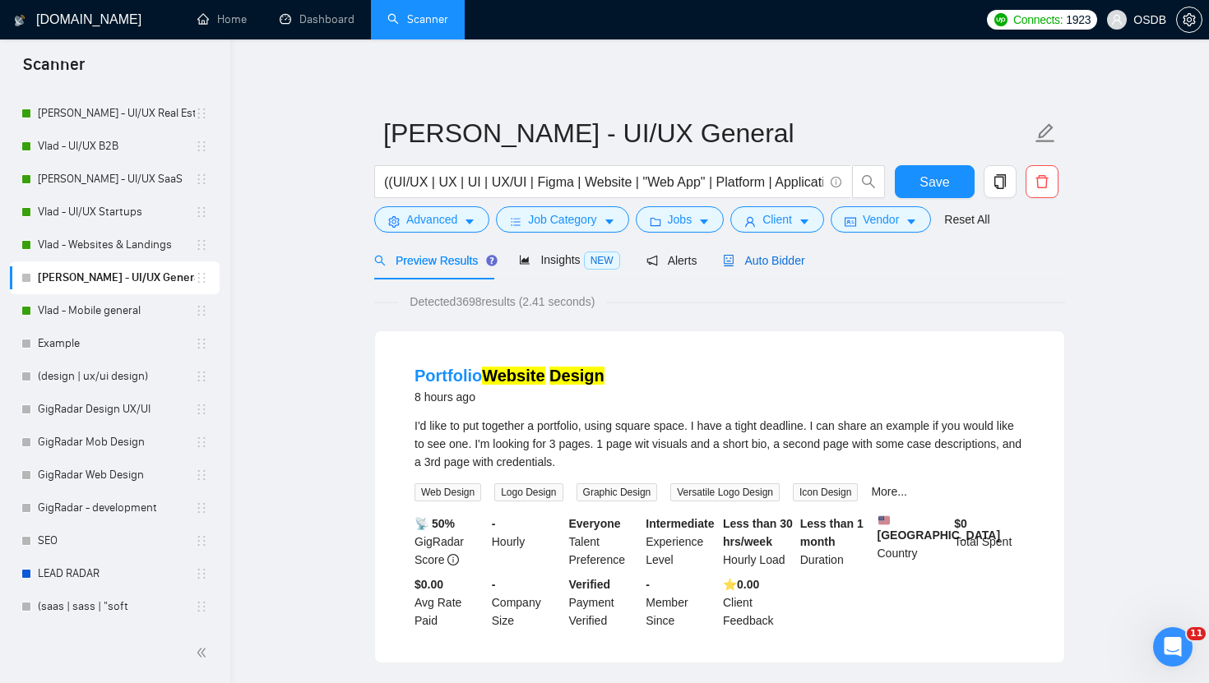
click at [757, 269] on div "Auto Bidder" at bounding box center [763, 261] width 81 height 18
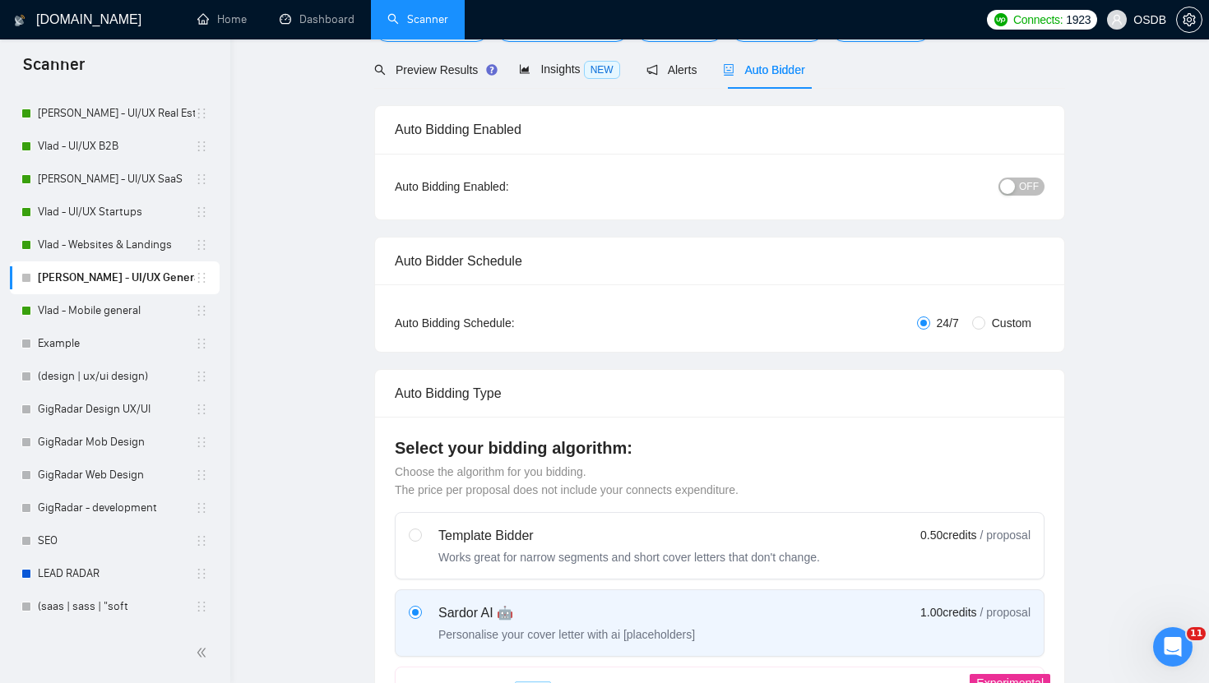
scroll to position [11, 0]
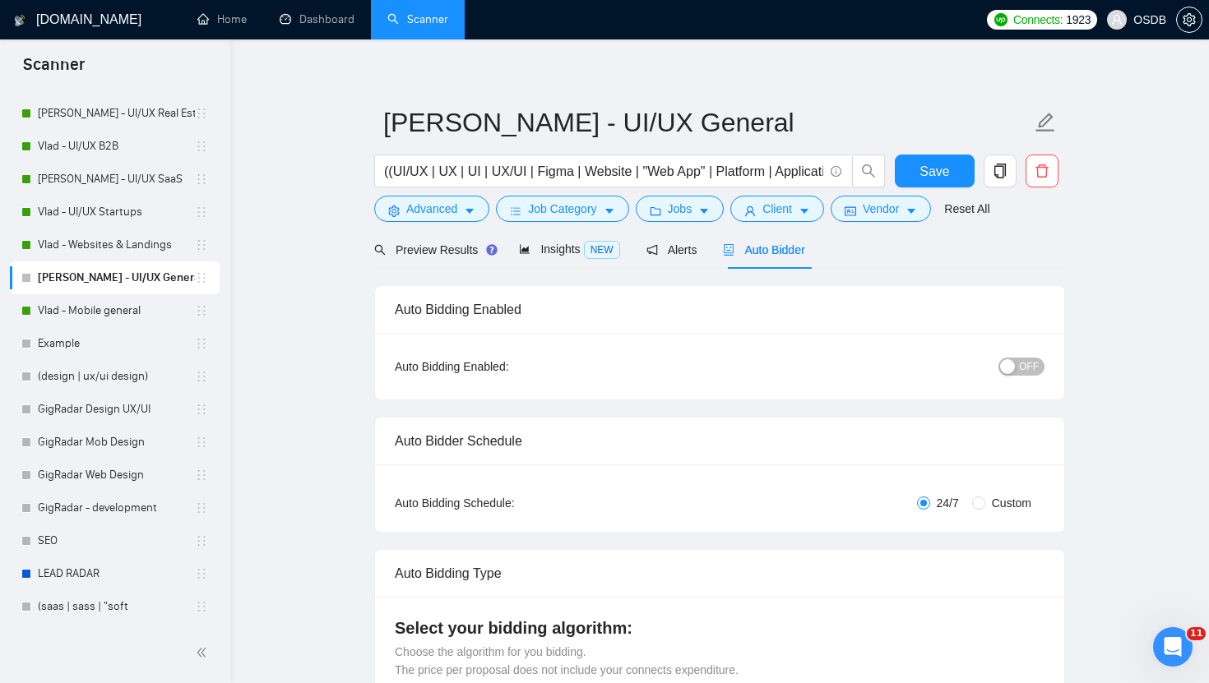
click at [1020, 368] on span "OFF" at bounding box center [1029, 367] width 20 height 18
click at [952, 169] on button "Save" at bounding box center [935, 171] width 80 height 33
click at [147, 311] on link "Vlad - Mobile general" at bounding box center [116, 310] width 157 height 33
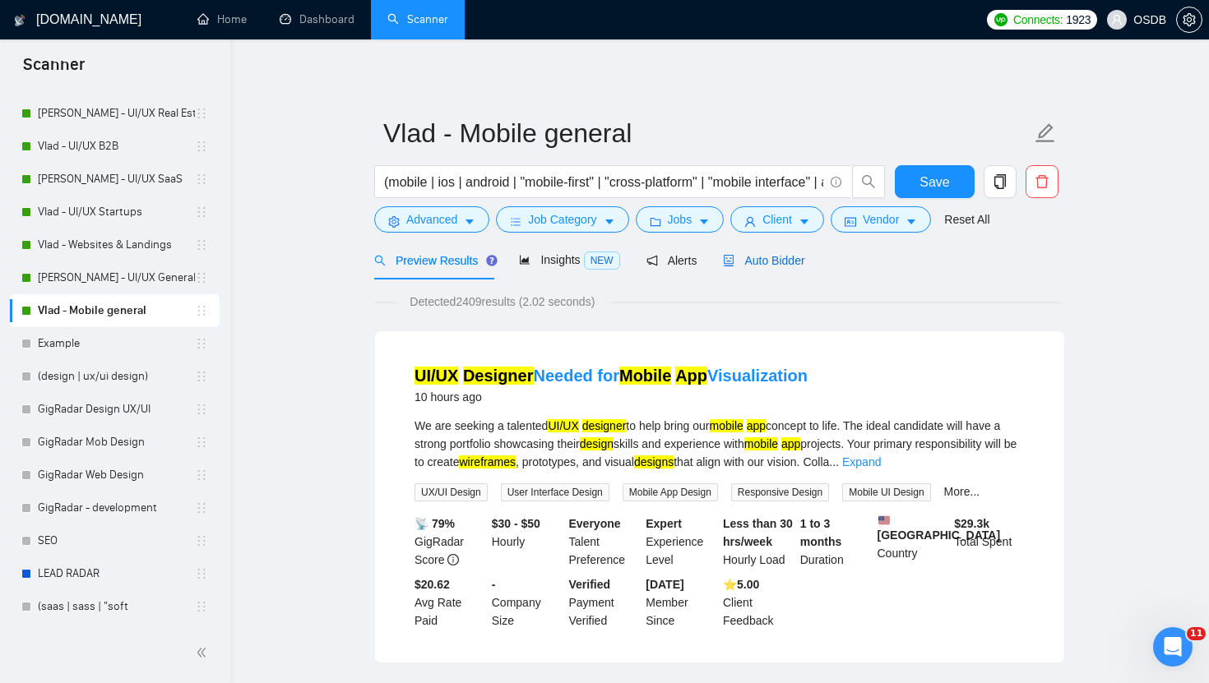
click at [766, 264] on span "Auto Bidder" at bounding box center [763, 260] width 81 height 13
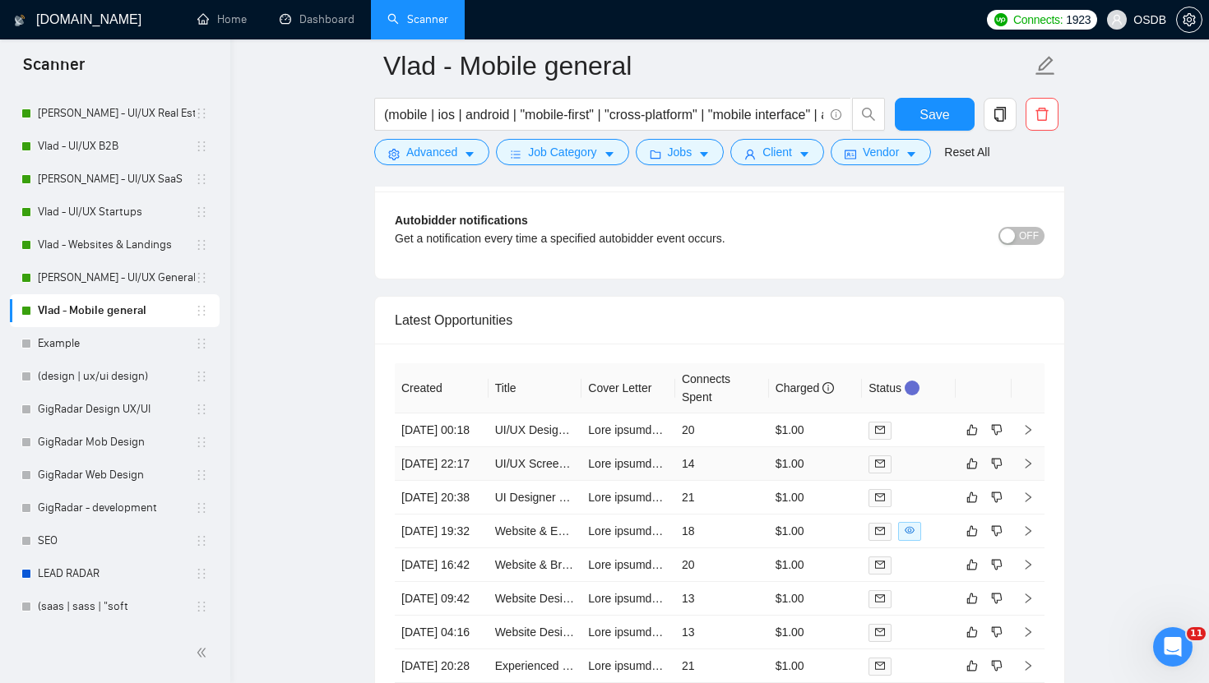
scroll to position [4132, 0]
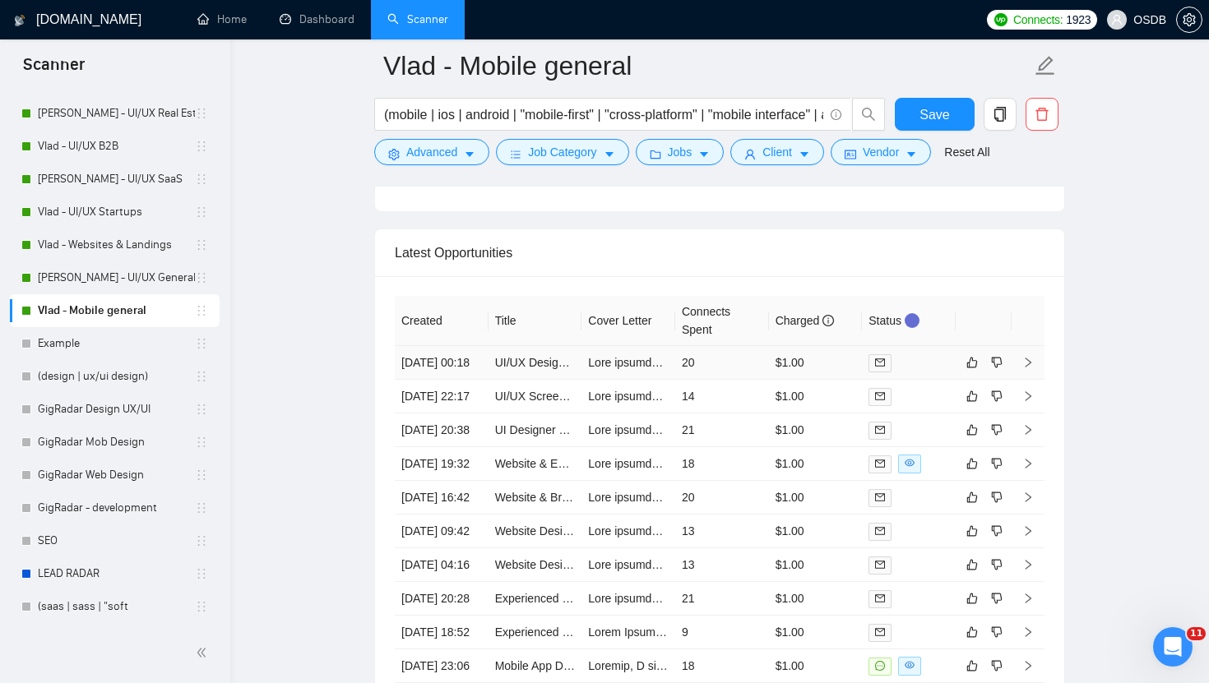
click at [653, 380] on td at bounding box center [628, 363] width 94 height 34
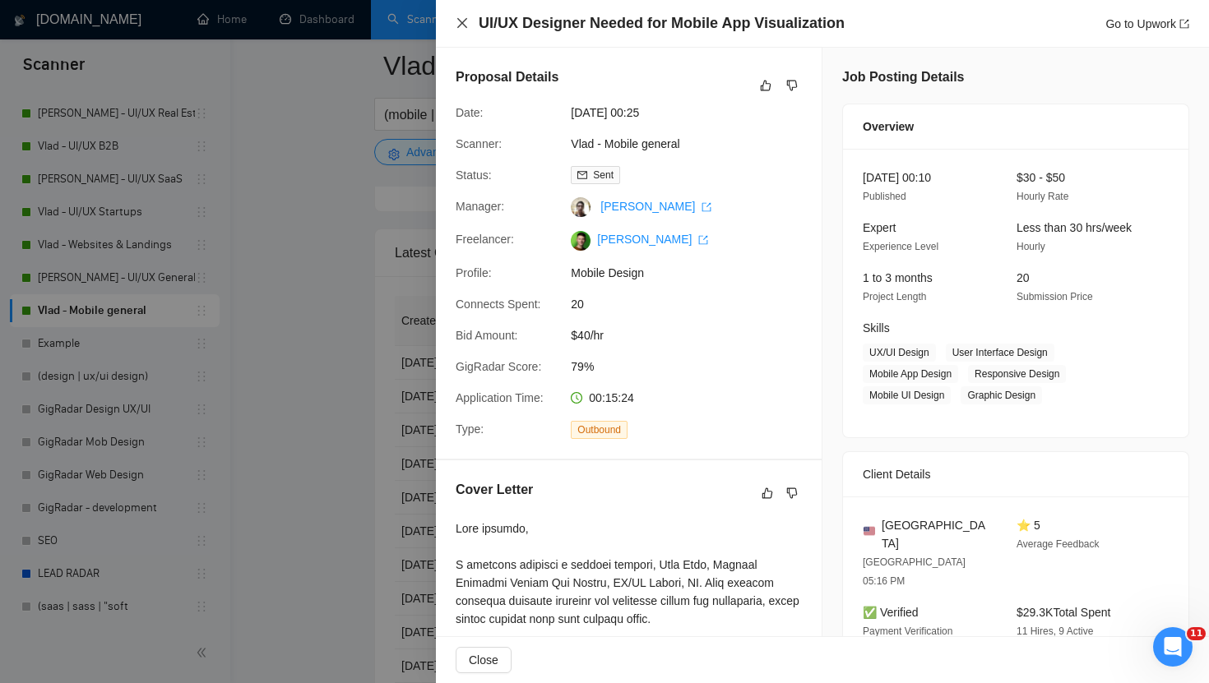
click at [460, 23] on icon "close" at bounding box center [462, 22] width 13 height 13
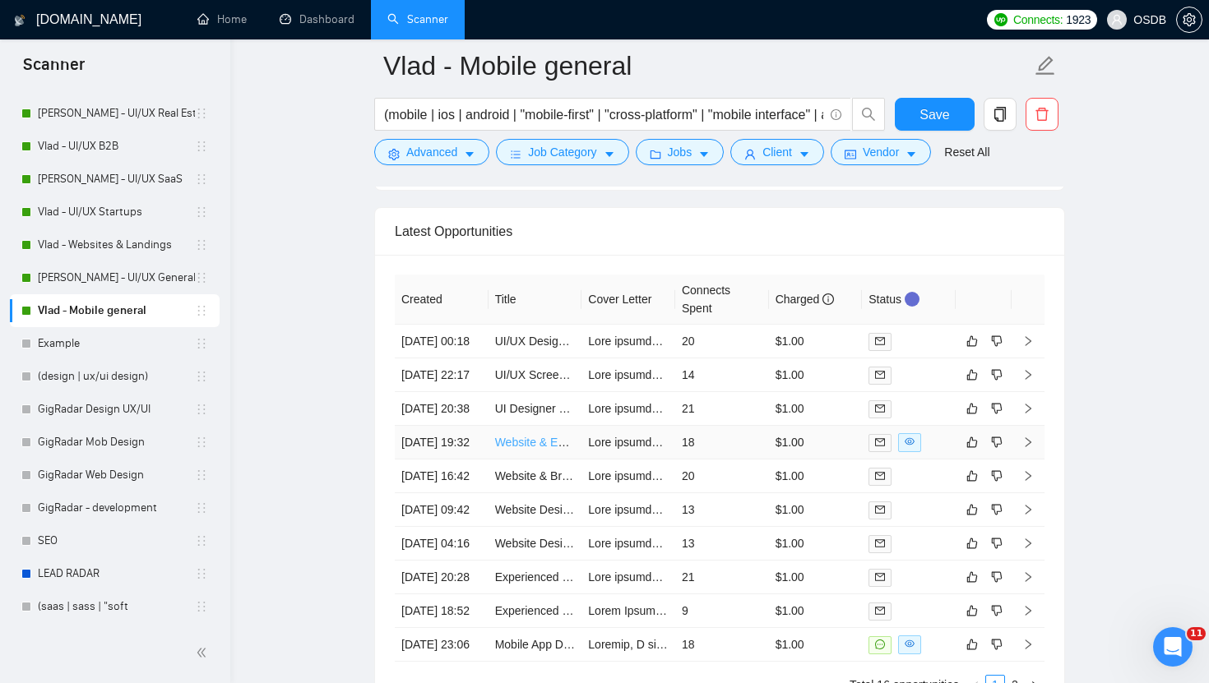
scroll to position [4169, 0]
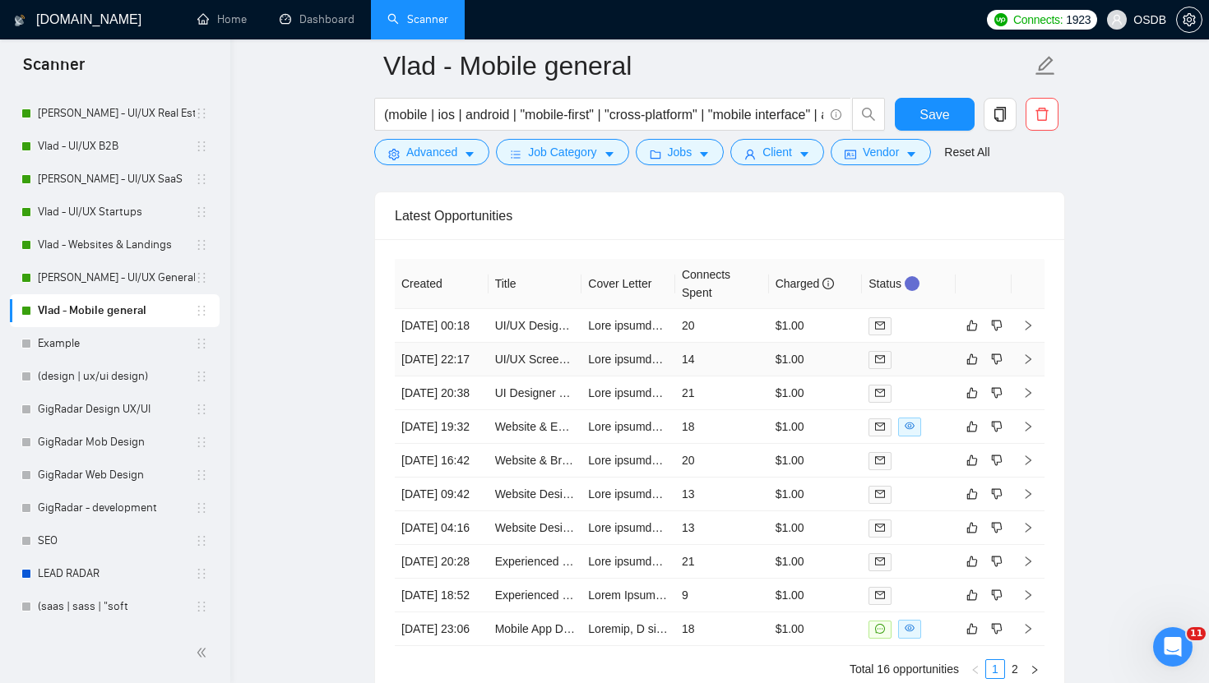
click at [595, 377] on td at bounding box center [628, 360] width 94 height 34
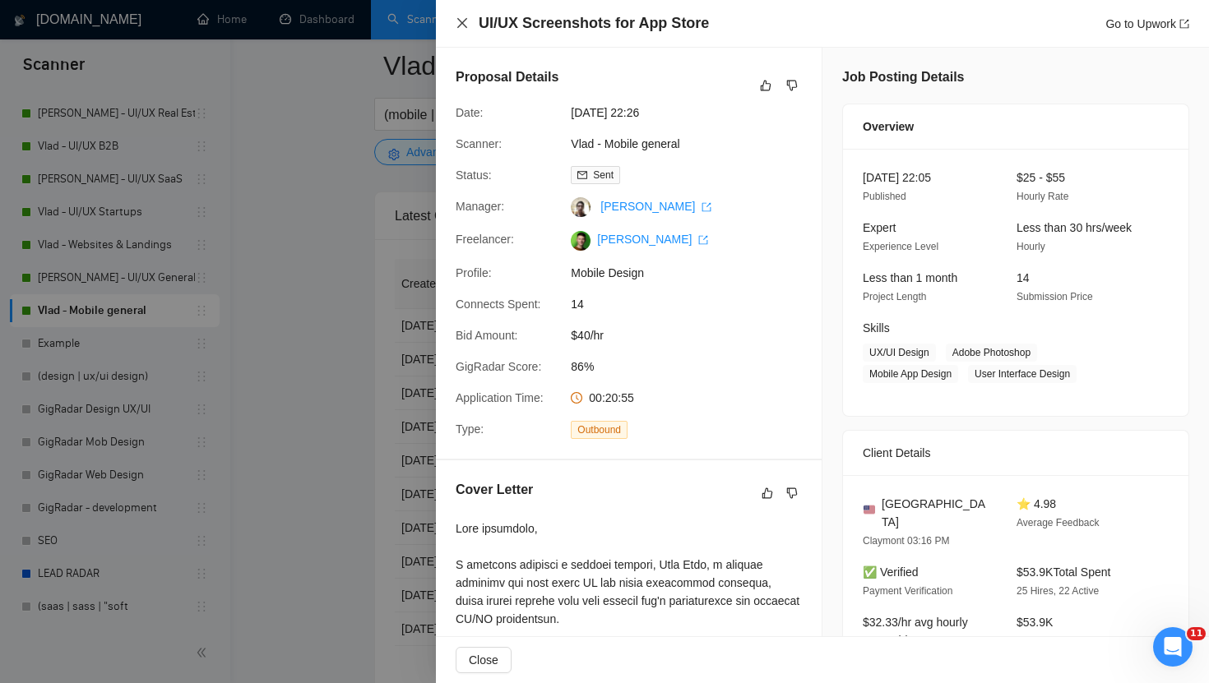
click at [461, 18] on icon "close" at bounding box center [462, 22] width 13 height 13
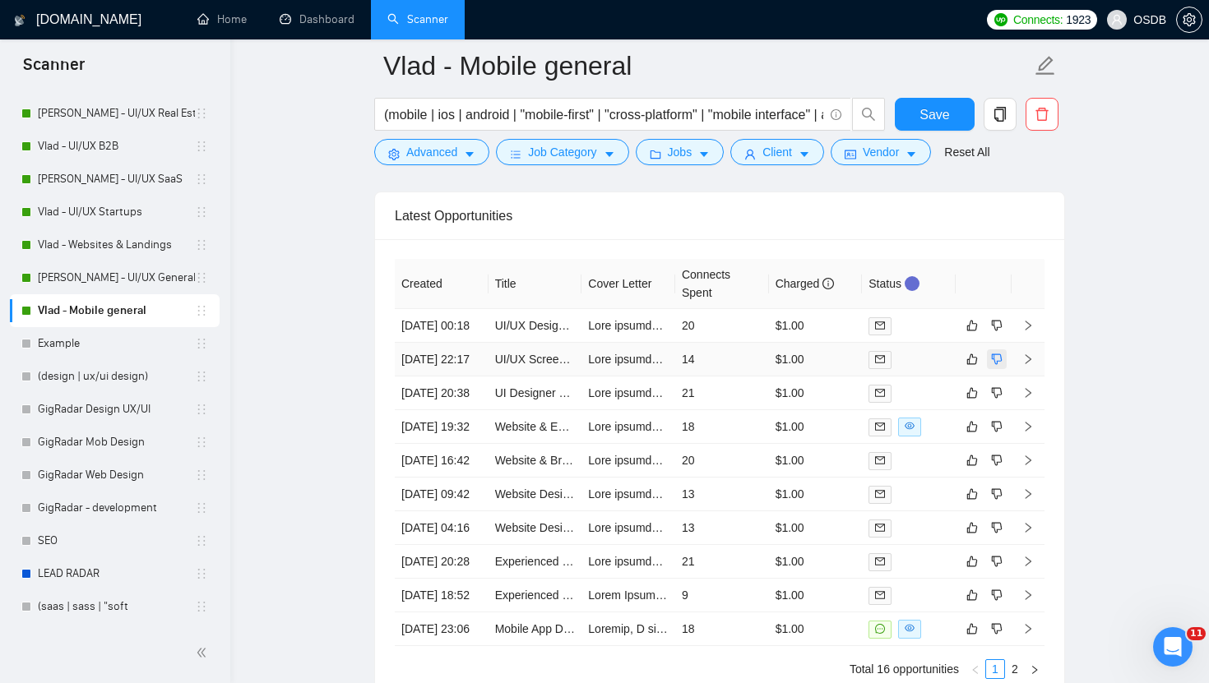
click at [1003, 369] on button "button" at bounding box center [997, 359] width 20 height 20
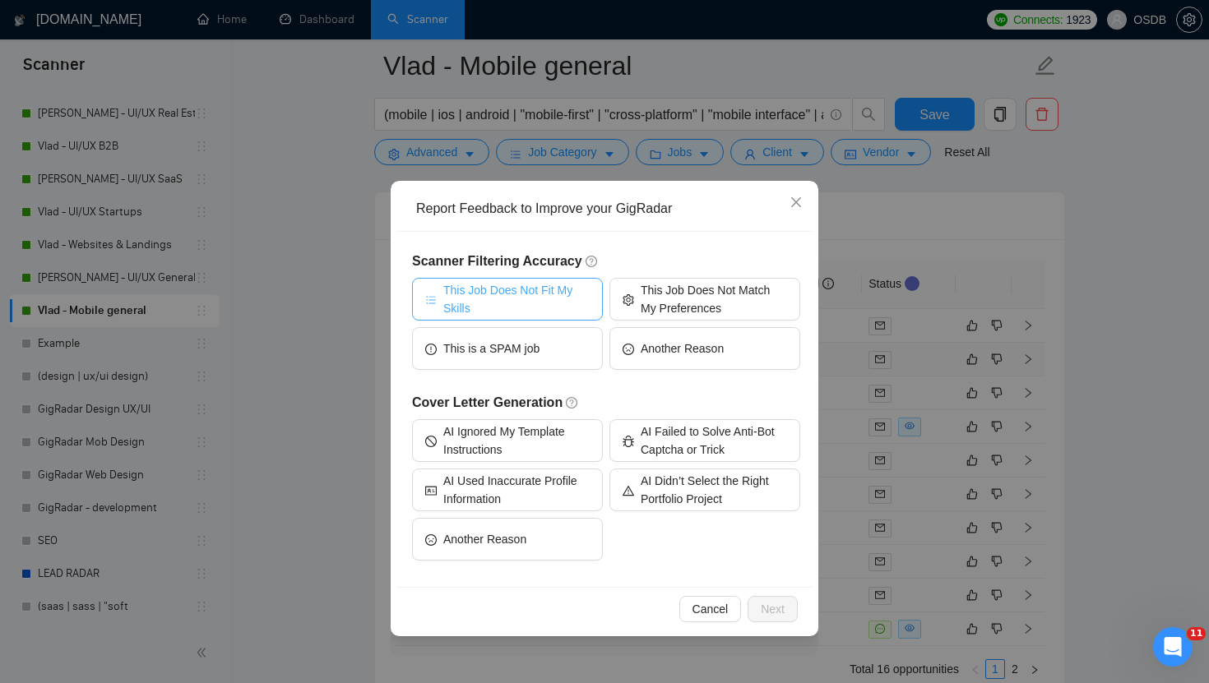
click at [544, 293] on span "This Job Does Not Fit My Skills" at bounding box center [516, 299] width 146 height 36
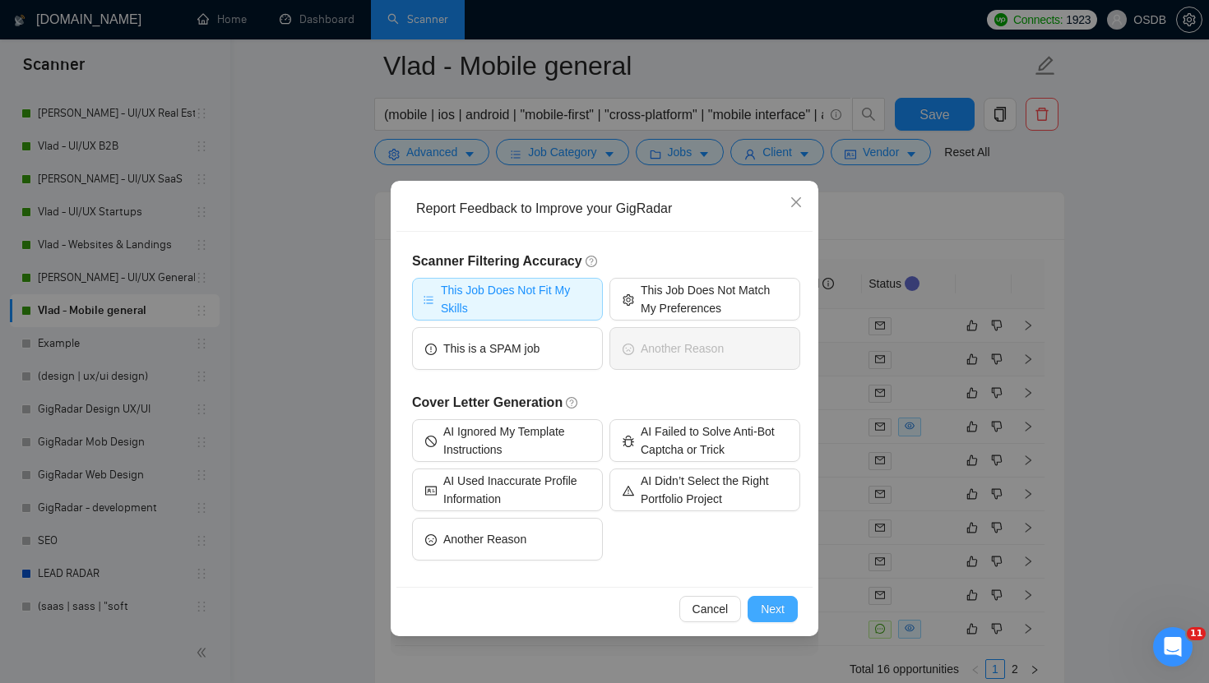
click at [771, 607] on span "Next" at bounding box center [773, 609] width 24 height 18
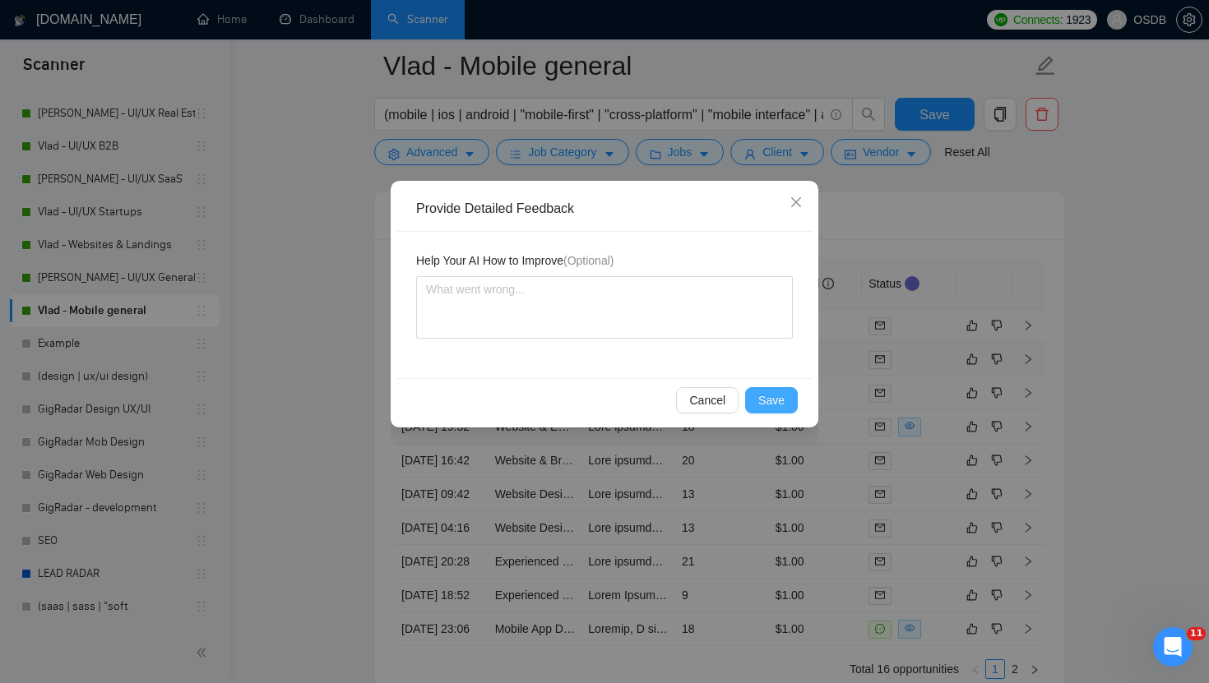
click at [767, 393] on span "Save" at bounding box center [771, 400] width 26 height 18
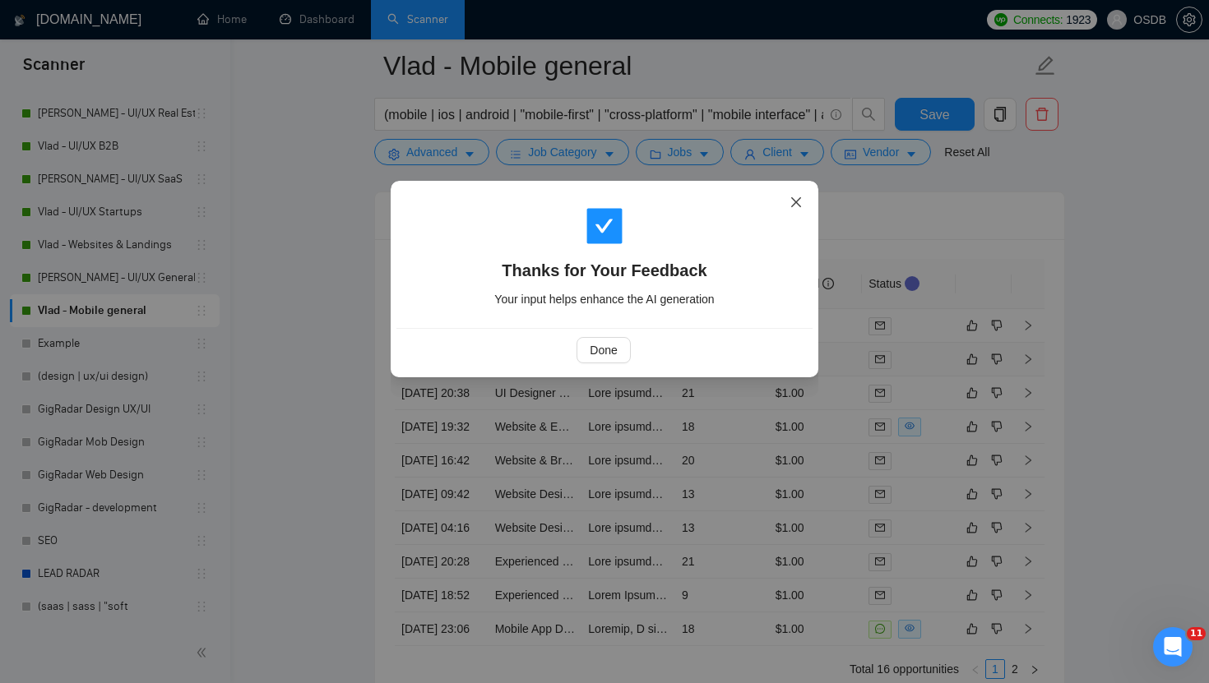
click at [791, 211] on span "Close" at bounding box center [796, 203] width 44 height 44
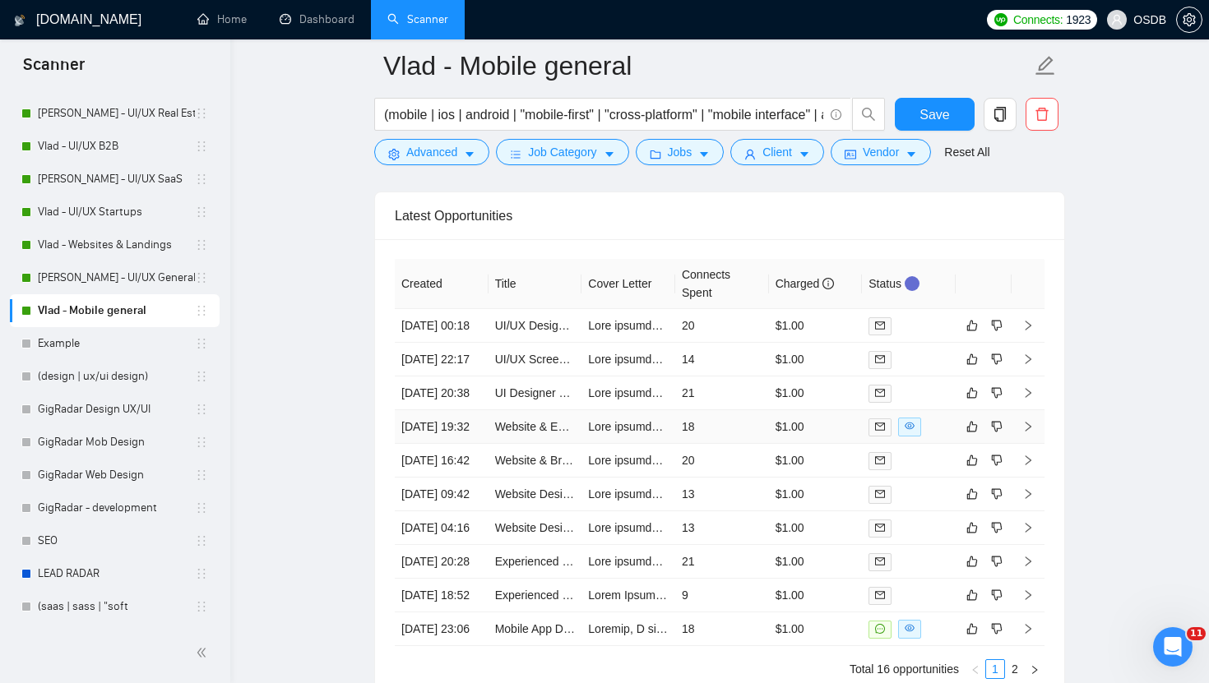
click at [747, 444] on td "18" at bounding box center [722, 427] width 94 height 34
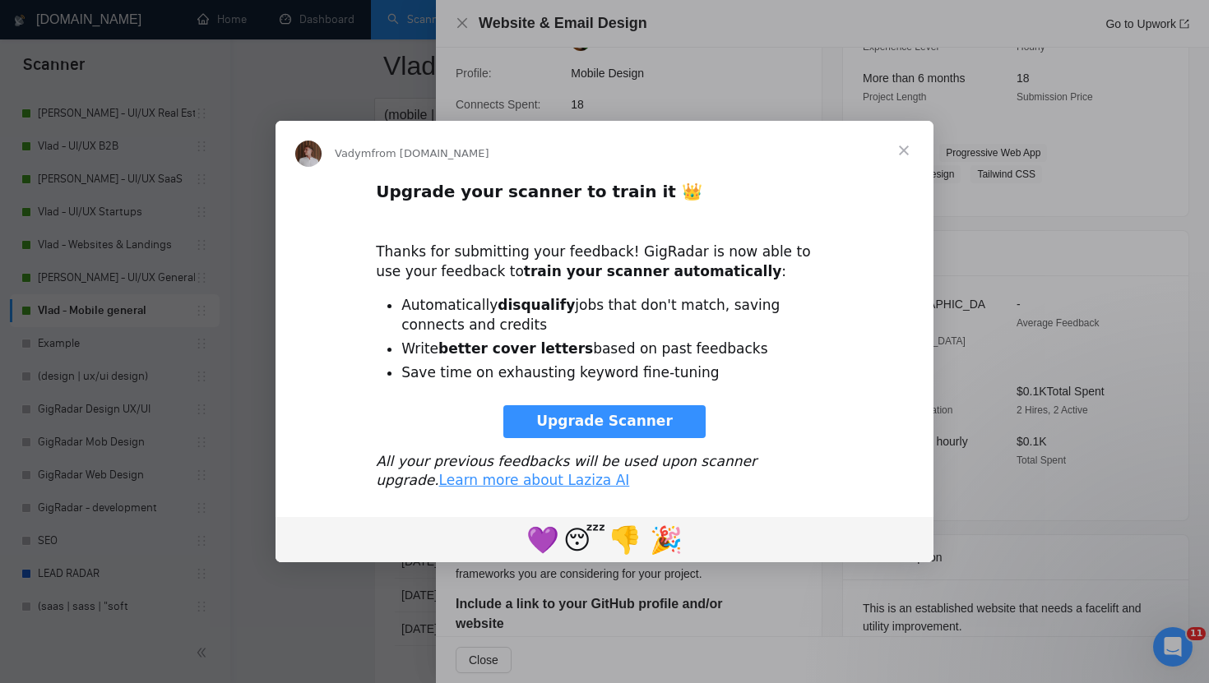
click at [910, 150] on span "Close" at bounding box center [903, 150] width 59 height 59
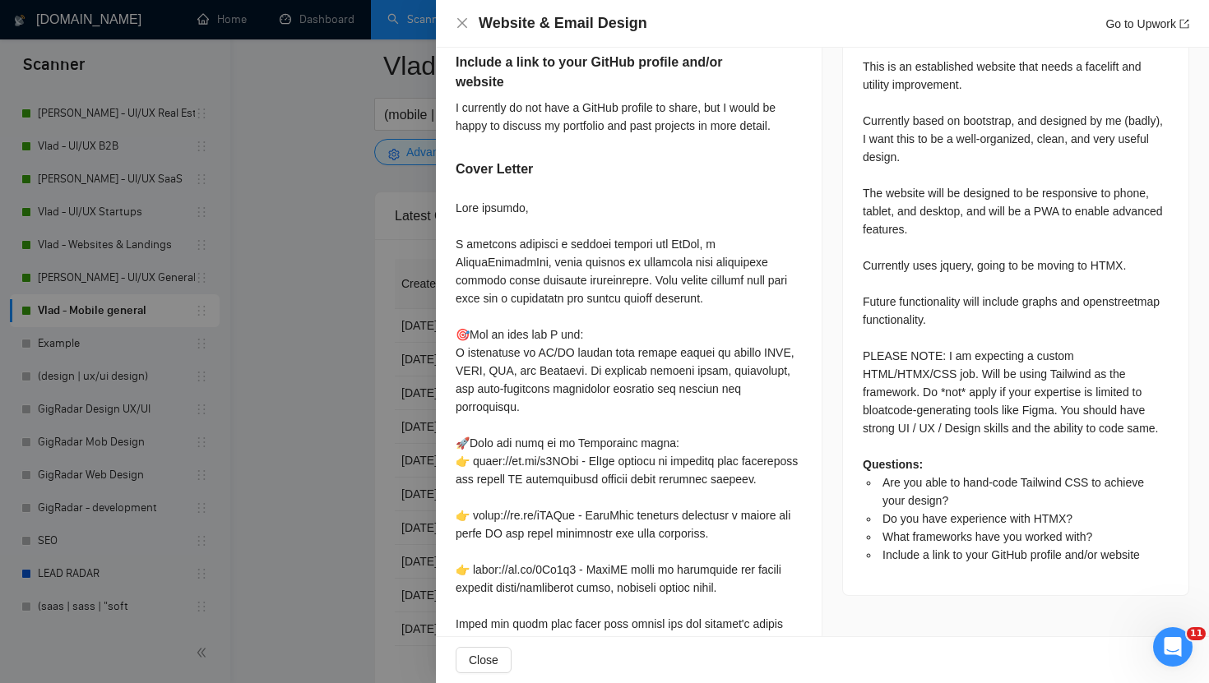
scroll to position [743, 0]
click at [473, 21] on div "Website & Email Design Go to Upwork" at bounding box center [822, 23] width 733 height 21
click at [465, 22] on icon "close" at bounding box center [462, 22] width 13 height 13
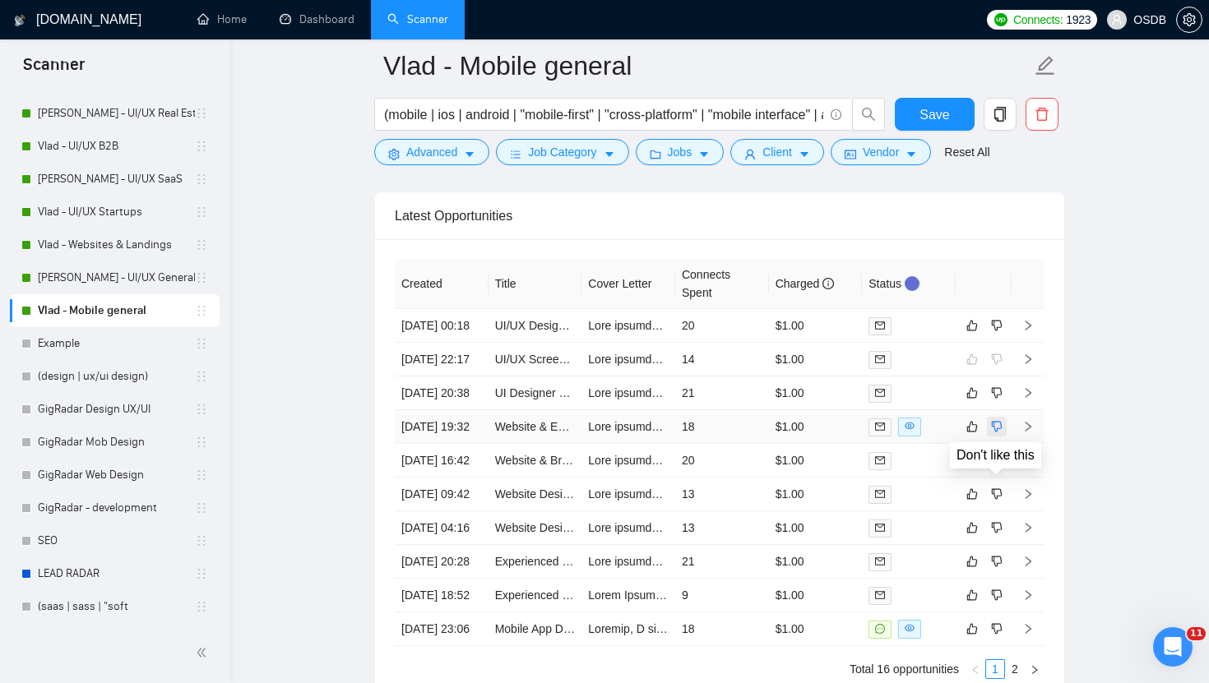
click at [988, 437] on button "button" at bounding box center [997, 427] width 20 height 20
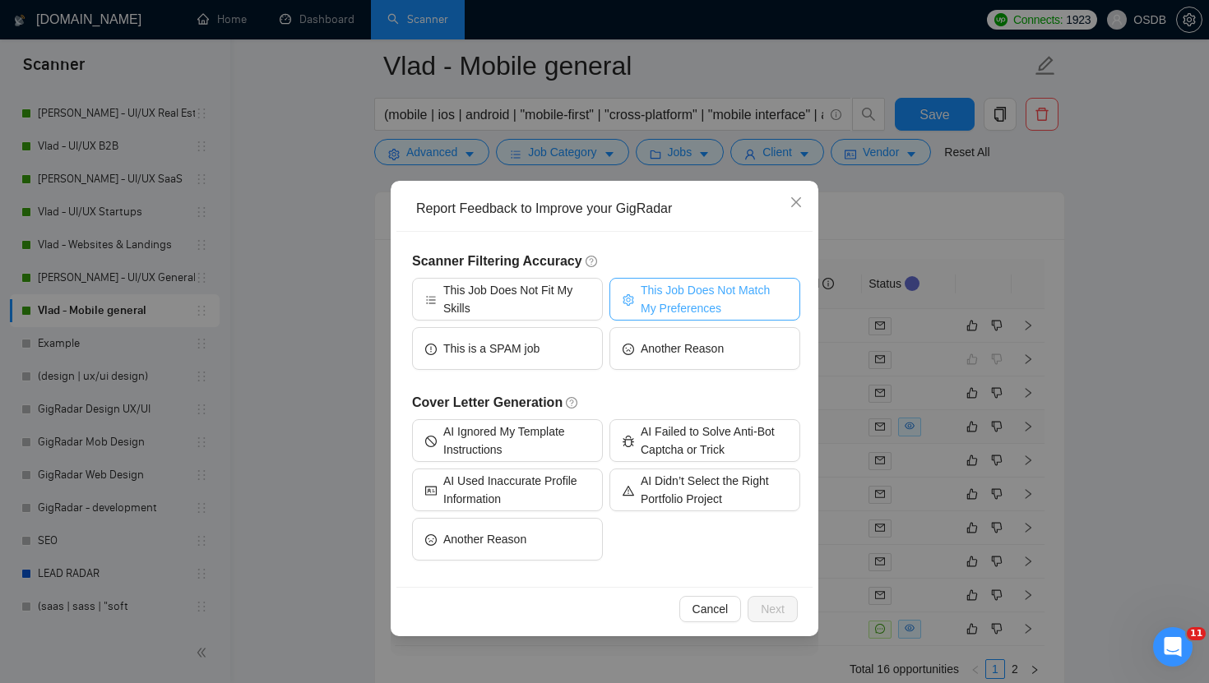
click at [692, 304] on span "This Job Does Not Match My Preferences" at bounding box center [714, 299] width 146 height 36
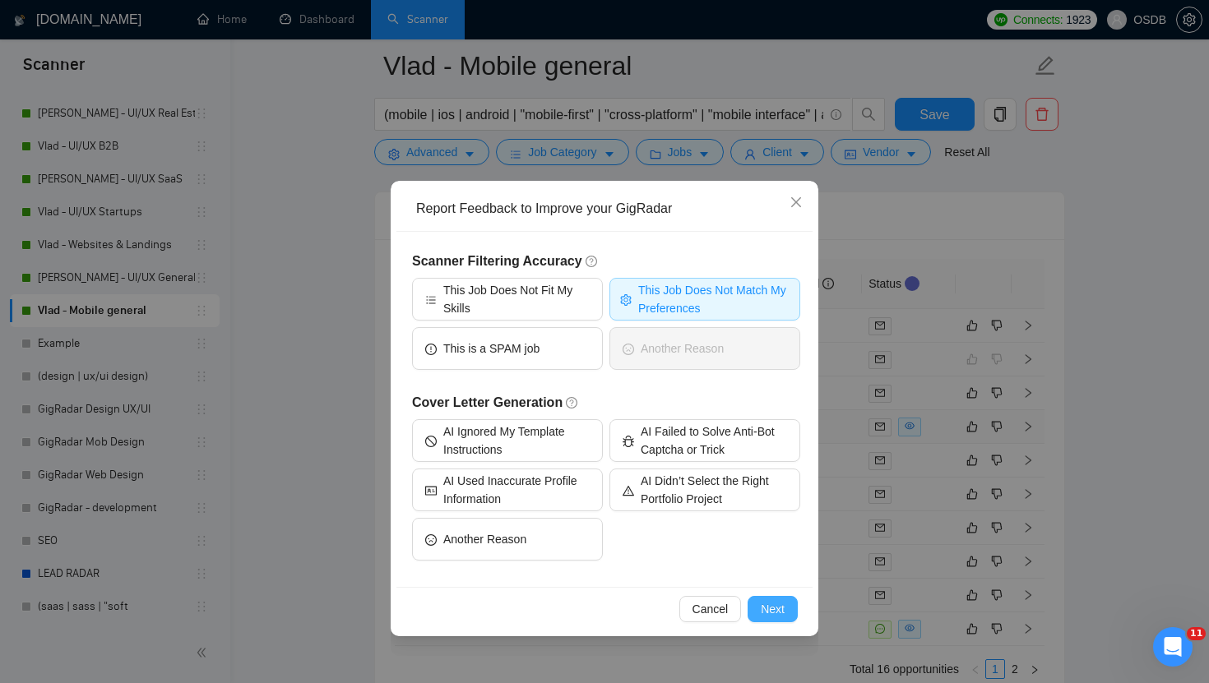
click at [784, 611] on button "Next" at bounding box center [772, 609] width 50 height 26
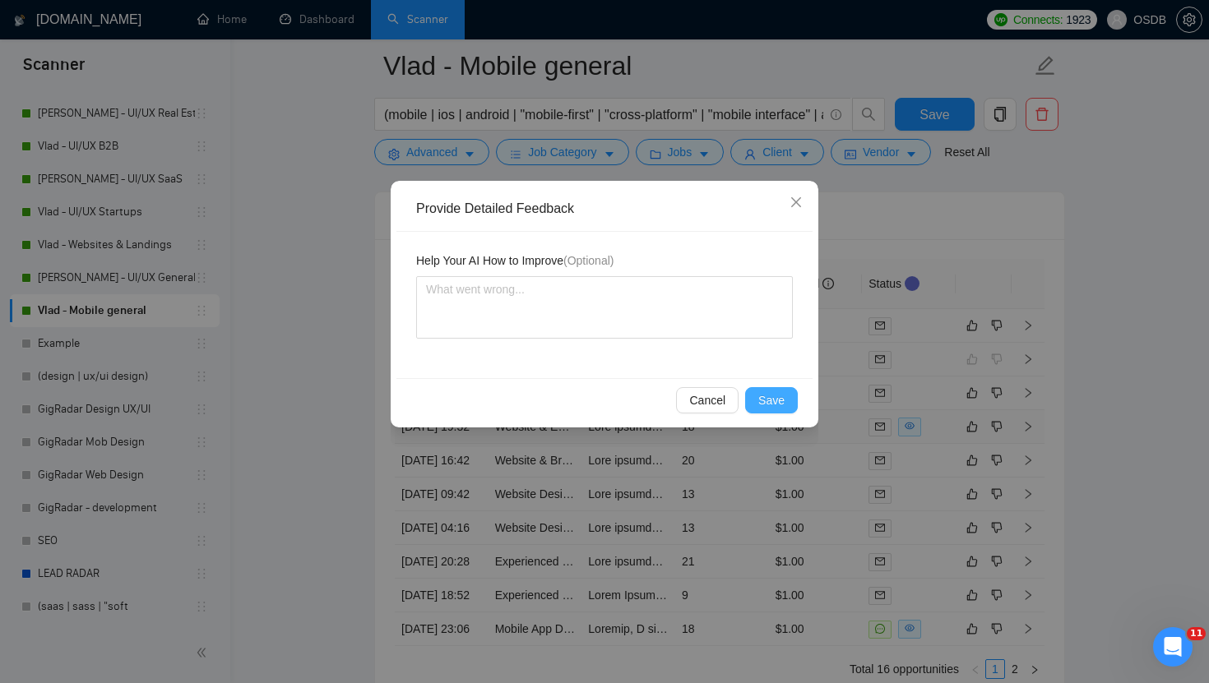
click at [786, 405] on button "Save" at bounding box center [771, 400] width 53 height 26
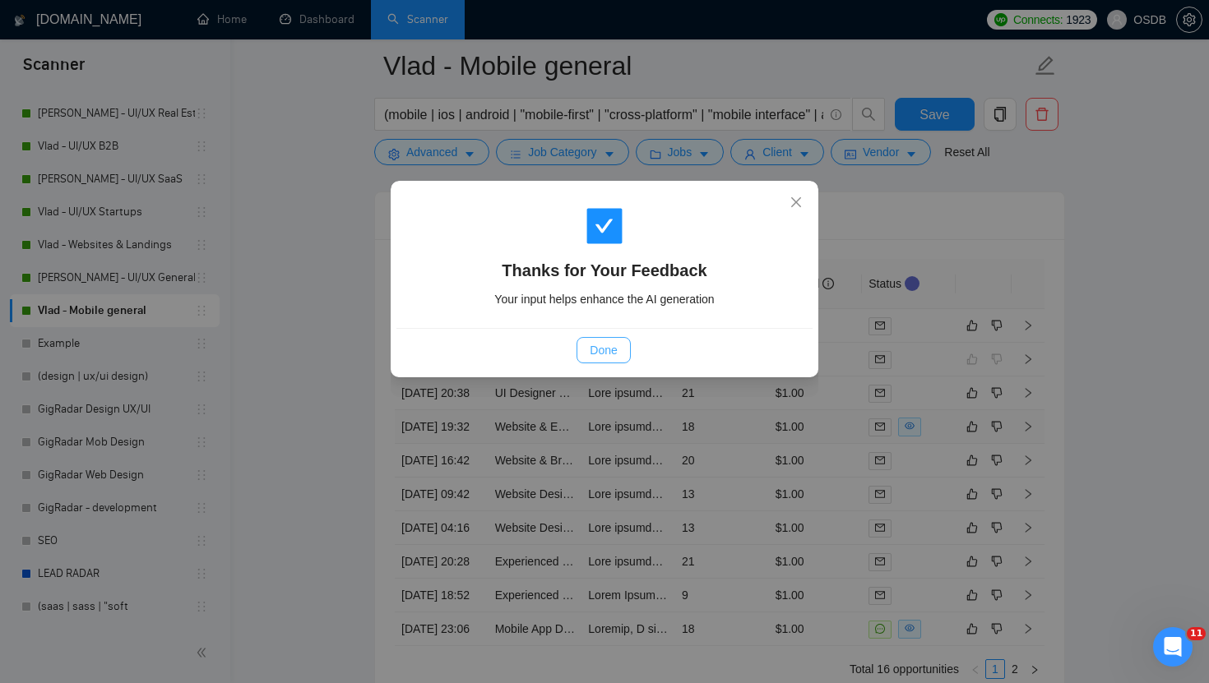
click at [597, 359] on button "Done" at bounding box center [602, 350] width 53 height 26
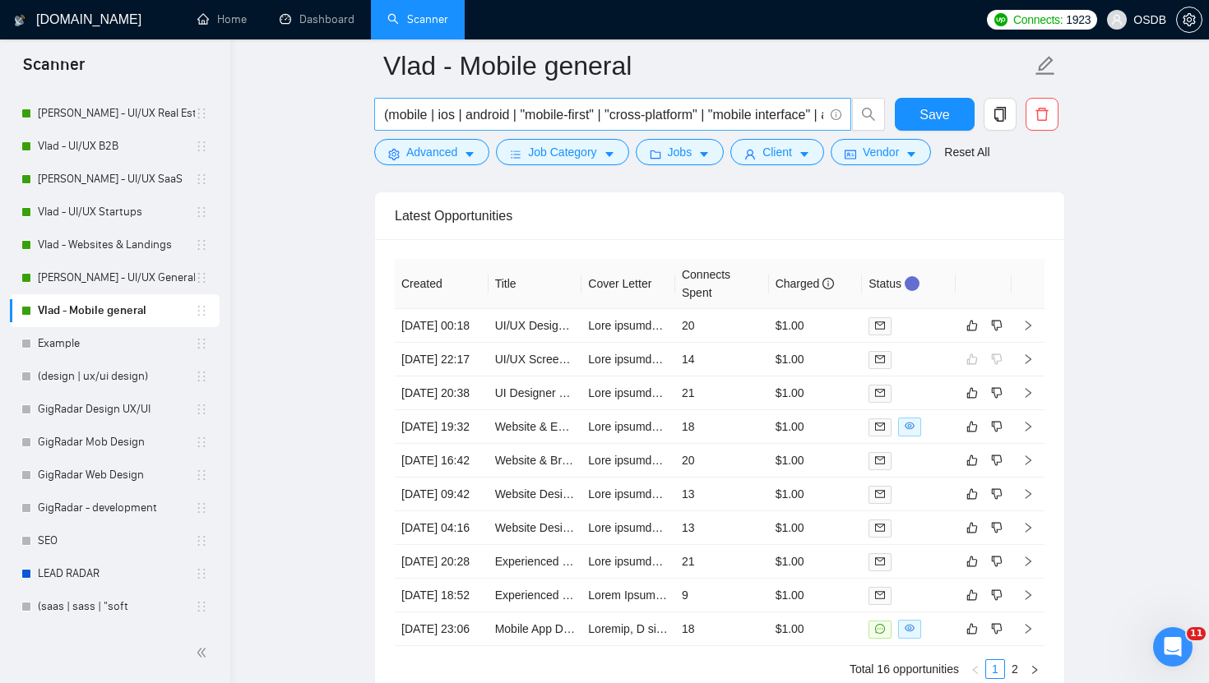
click at [686, 120] on input "(mobile | ios | android | "mobile-first" | "cross-platform" | "mobile interface…" at bounding box center [603, 114] width 439 height 21
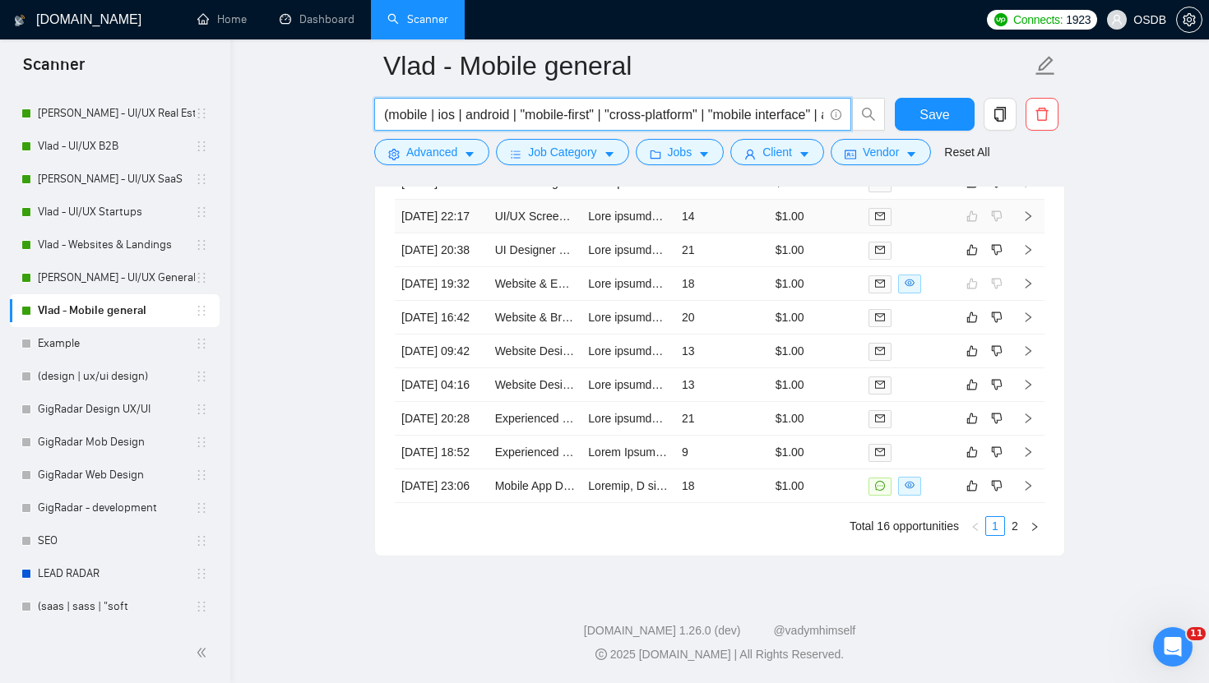
scroll to position [4388, 0]
click at [839, 503] on td "$1.00" at bounding box center [816, 487] width 94 height 34
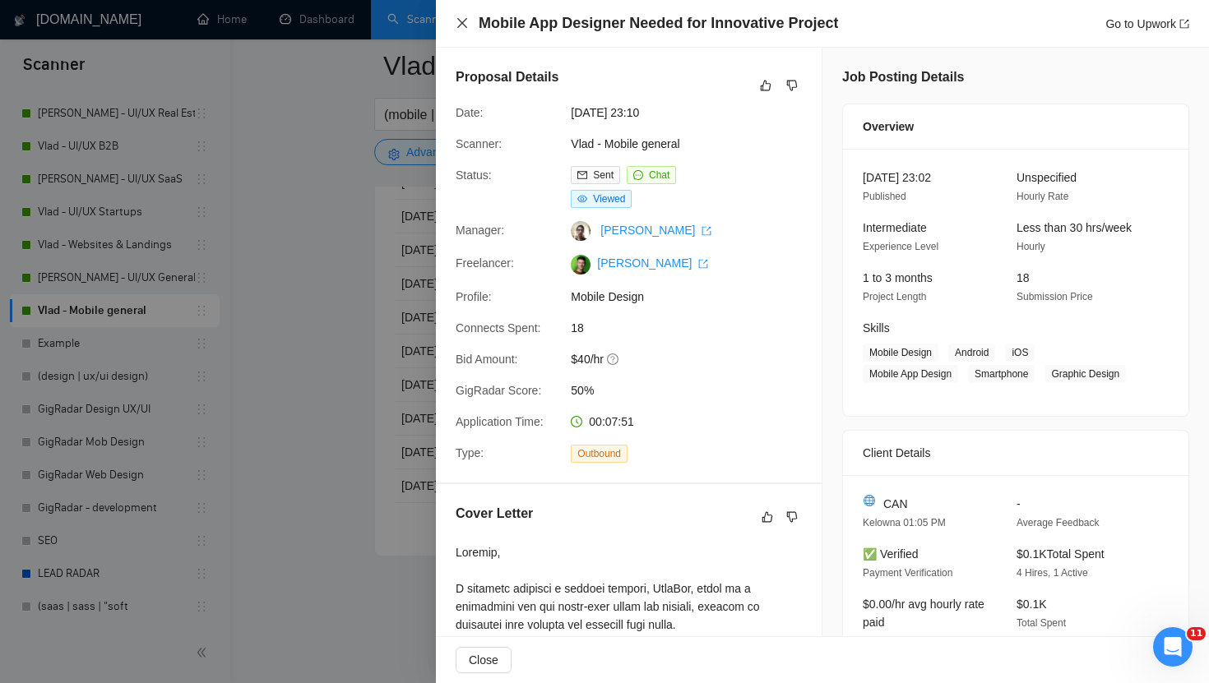
click at [462, 21] on icon "close" at bounding box center [462, 22] width 13 height 13
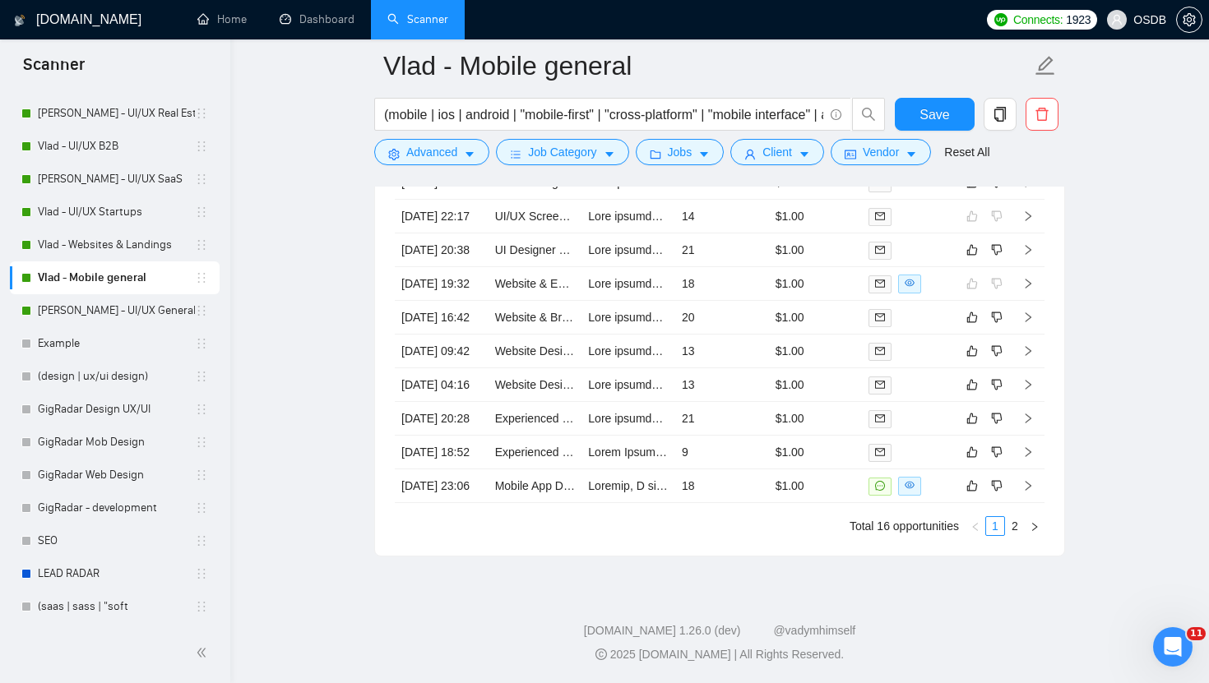
click at [332, 16] on link "Dashboard" at bounding box center [317, 19] width 75 height 14
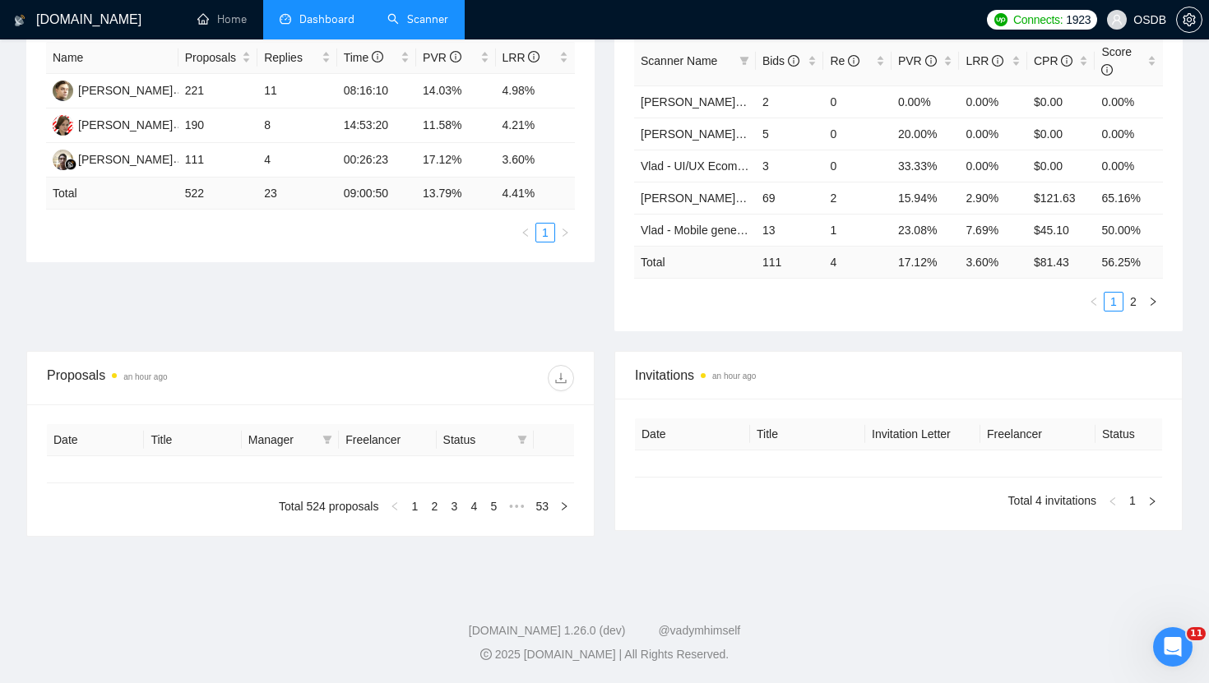
type input "[DATE]"
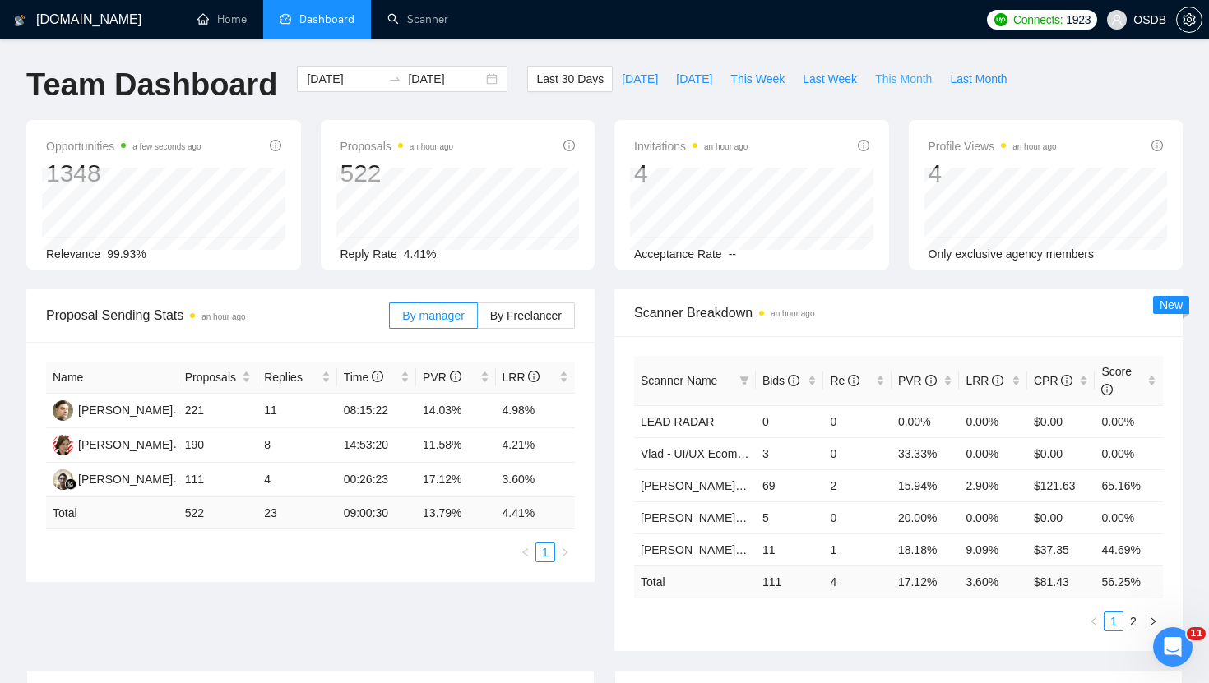
click at [898, 79] on span "This Month" at bounding box center [903, 79] width 57 height 18
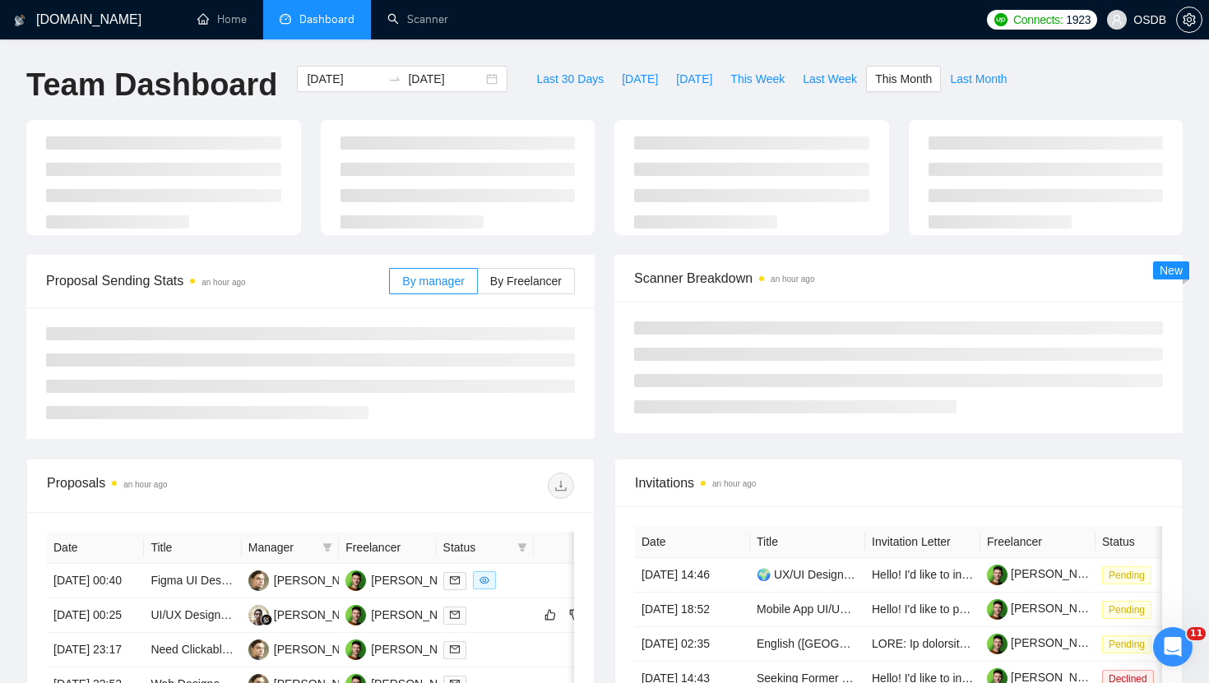
type input "[DATE]"
